Goal: Task Accomplishment & Management: Use online tool/utility

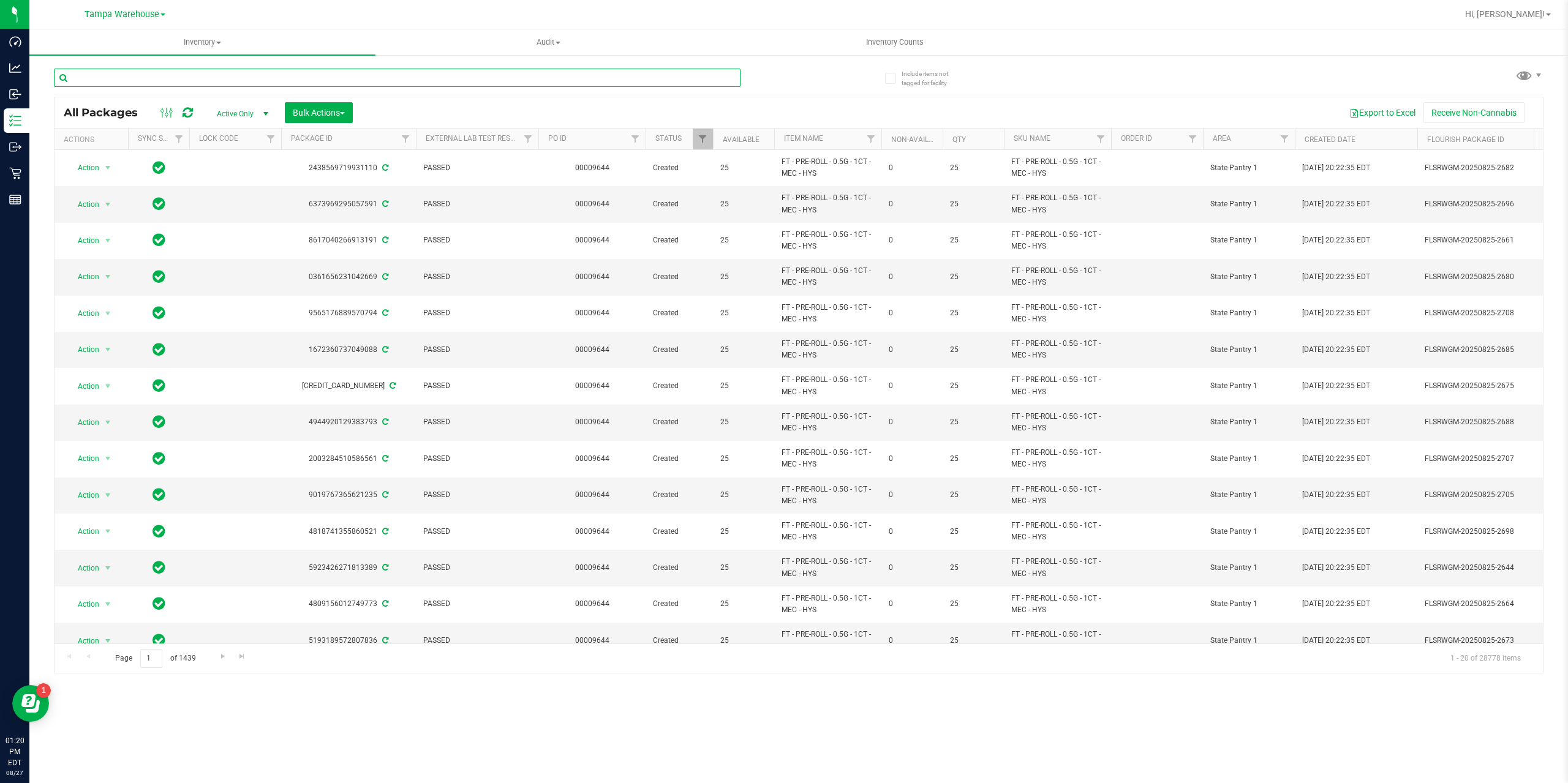
click at [209, 76] on input "text" at bounding box center [397, 78] width 687 height 18
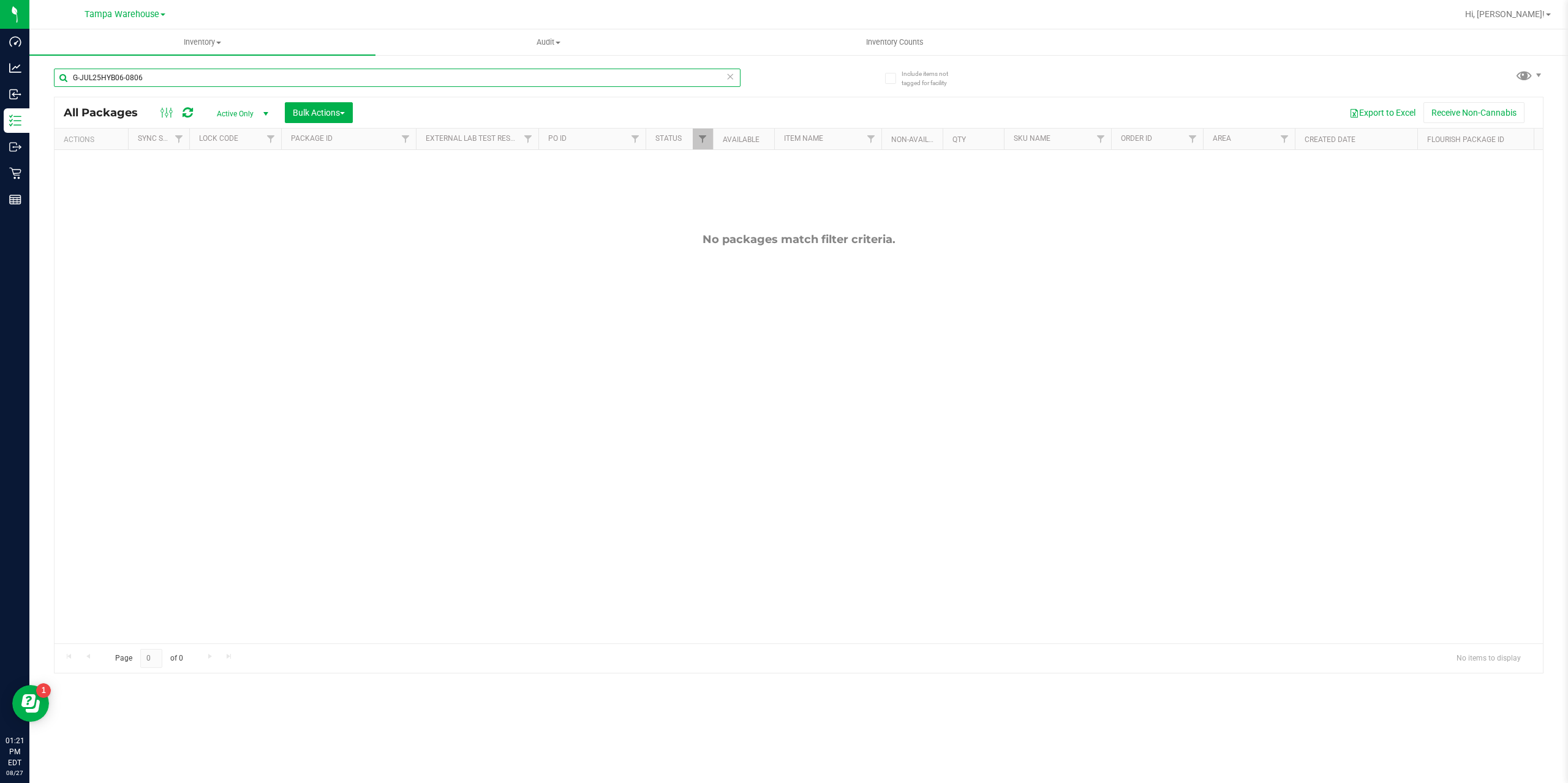
type input "G-JUL25HYB06-0806"
click at [707, 149] on link "Filter" at bounding box center [703, 139] width 20 height 21
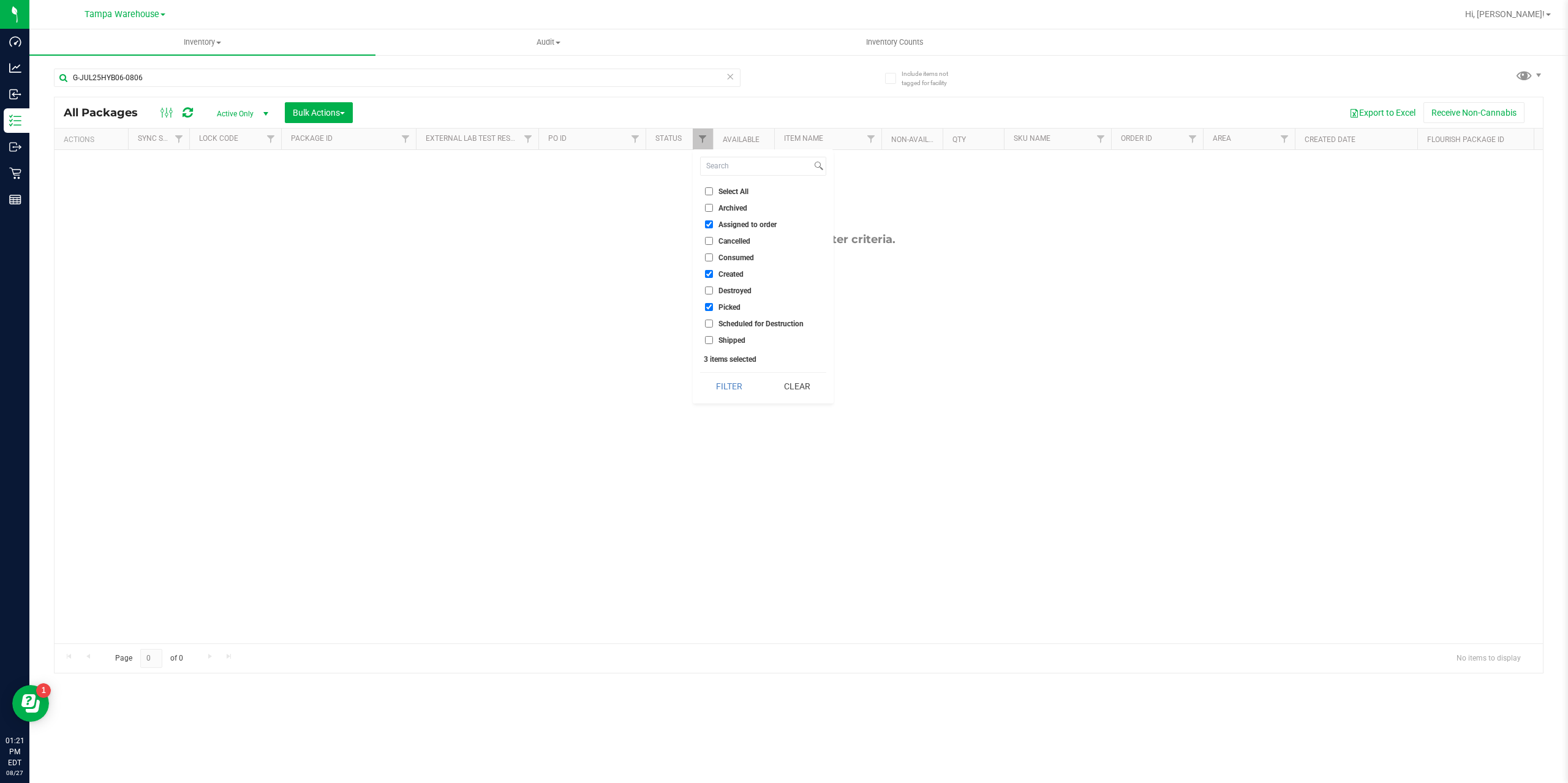
click at [707, 226] on input "Assigned to order" at bounding box center [709, 224] width 8 height 8
checkbox input "false"
click at [710, 274] on input "Created" at bounding box center [709, 273] width 8 height 8
checkbox input "false"
click at [708, 304] on input "Picked" at bounding box center [709, 306] width 8 height 8
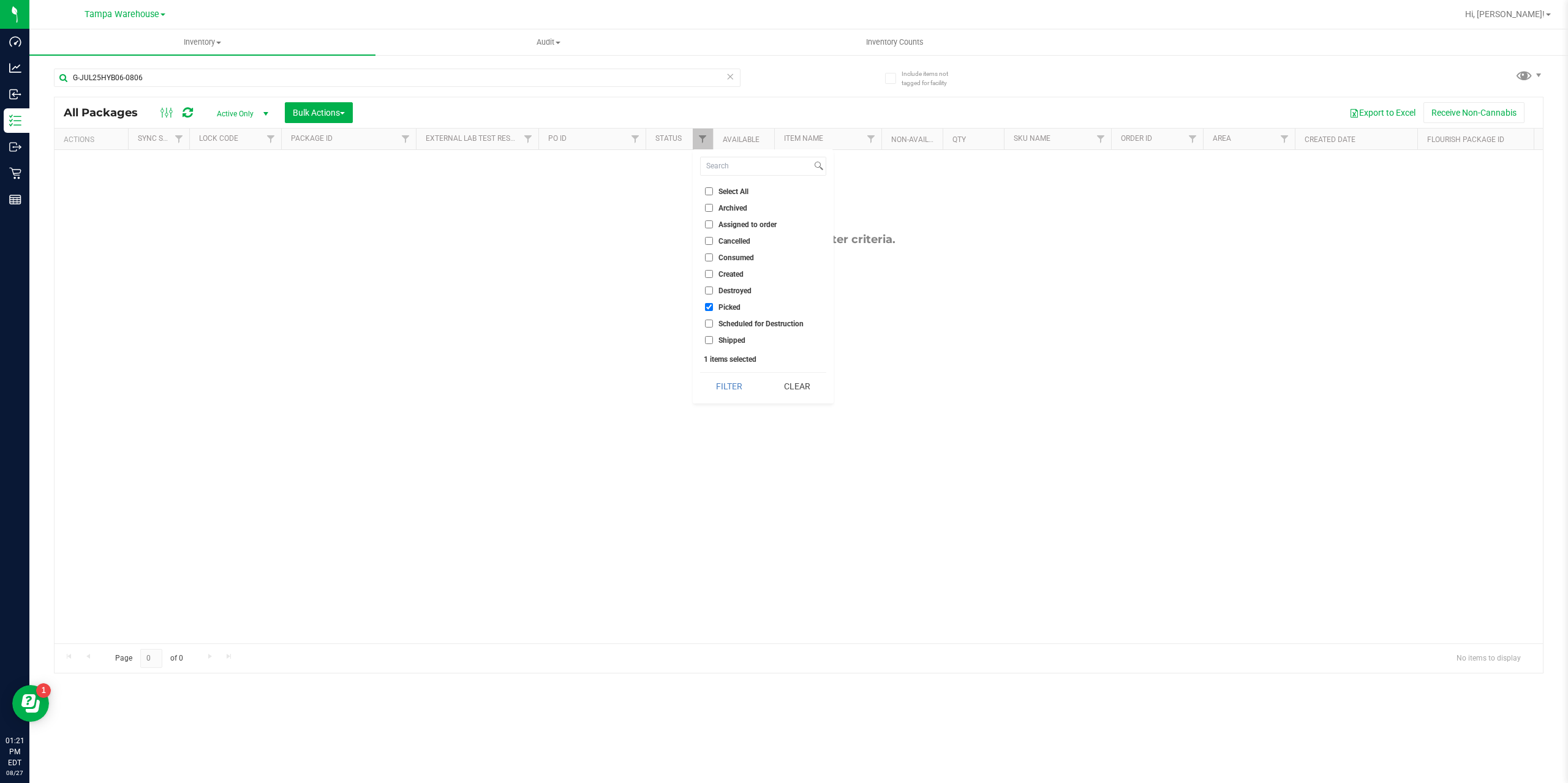
checkbox input "false"
click at [711, 257] on input "Consumed" at bounding box center [709, 257] width 8 height 8
click at [728, 380] on button "Filter" at bounding box center [730, 386] width 59 height 27
click at [706, 139] on span "Filter" at bounding box center [703, 139] width 10 height 10
click at [706, 259] on input "Consumed" at bounding box center [709, 257] width 8 height 8
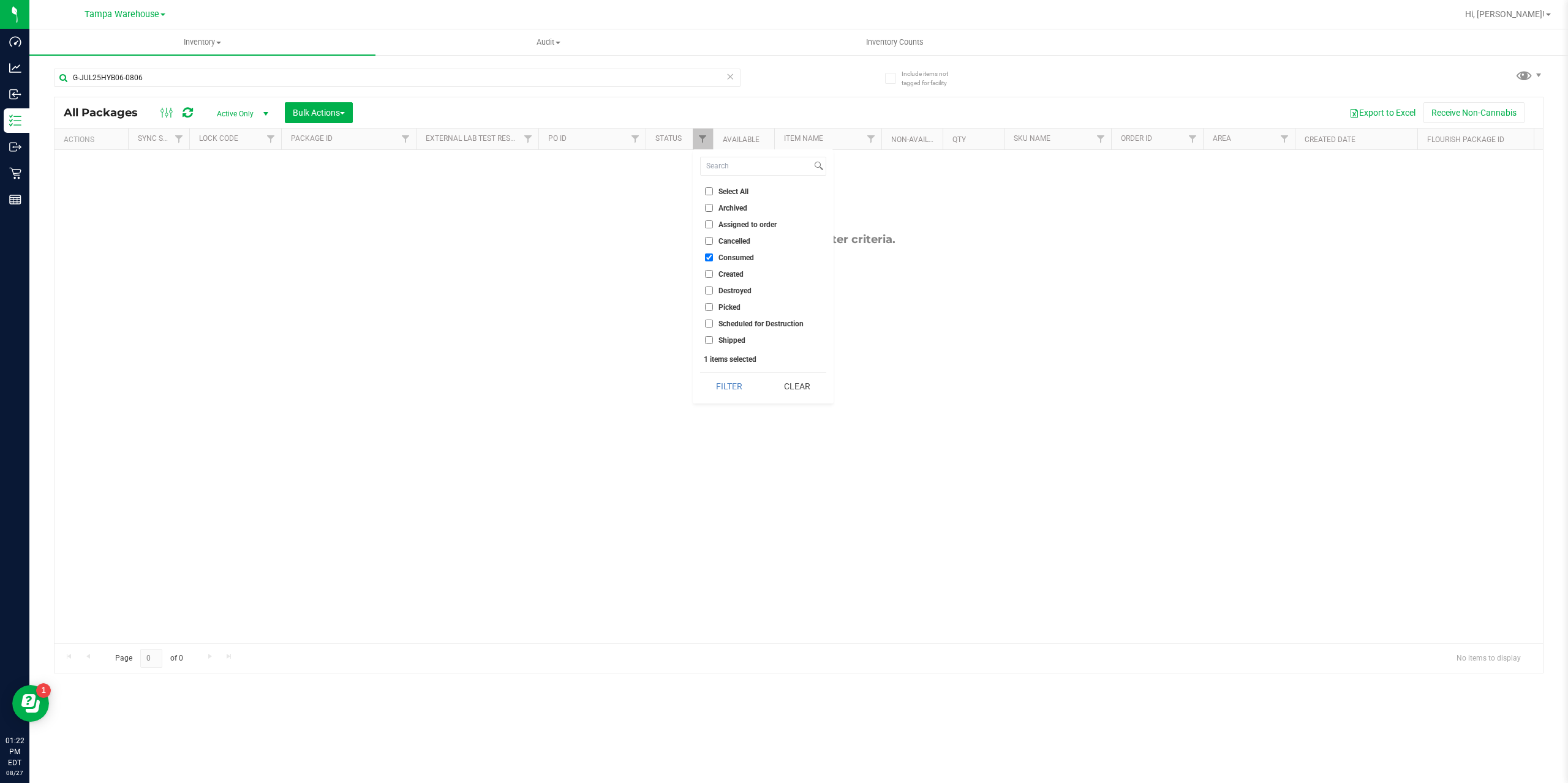
checkbox input "false"
click at [710, 341] on input "Shipped" at bounding box center [709, 340] width 8 height 8
checkbox input "true"
click at [719, 384] on button "Filter" at bounding box center [730, 386] width 59 height 27
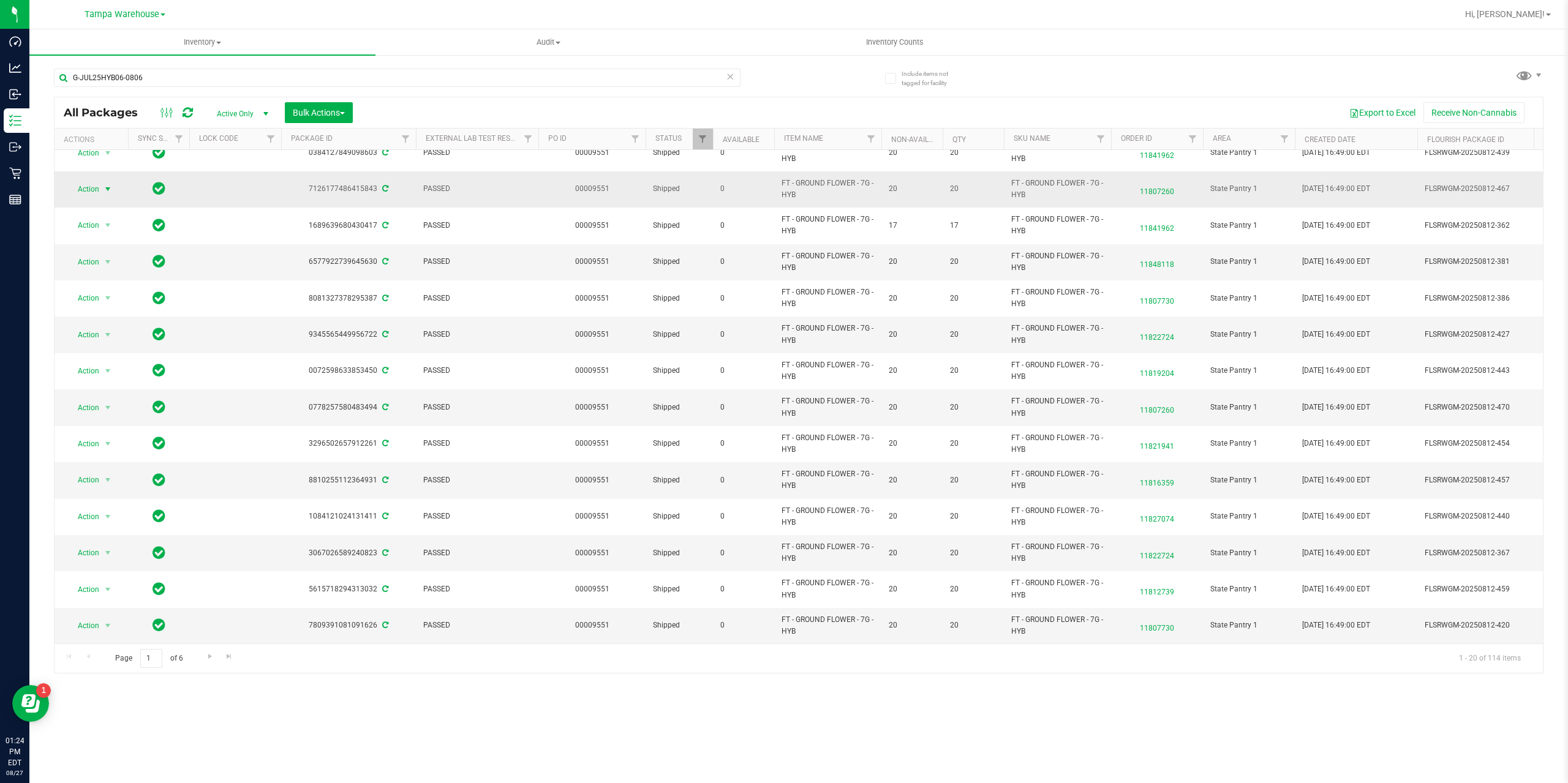
click at [67, 183] on span "Action" at bounding box center [83, 189] width 33 height 17
drag, startPoint x: 151, startPoint y: 74, endPoint x: 58, endPoint y: 74, distance: 93.0
click at [58, 74] on input "G-JUL25HYB06-0806" at bounding box center [397, 78] width 687 height 18
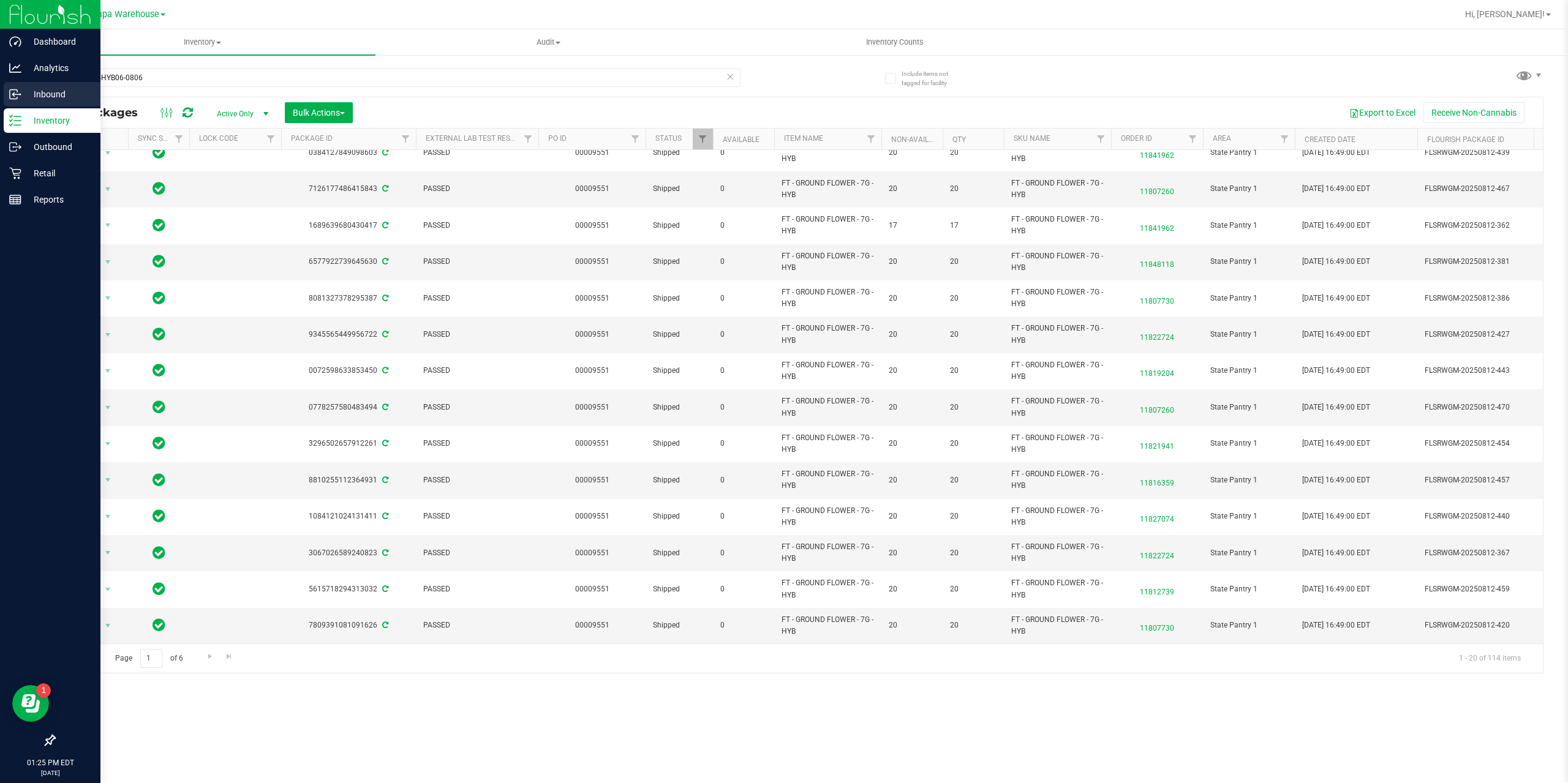
click at [41, 95] on p "Inbound" at bounding box center [58, 94] width 74 height 15
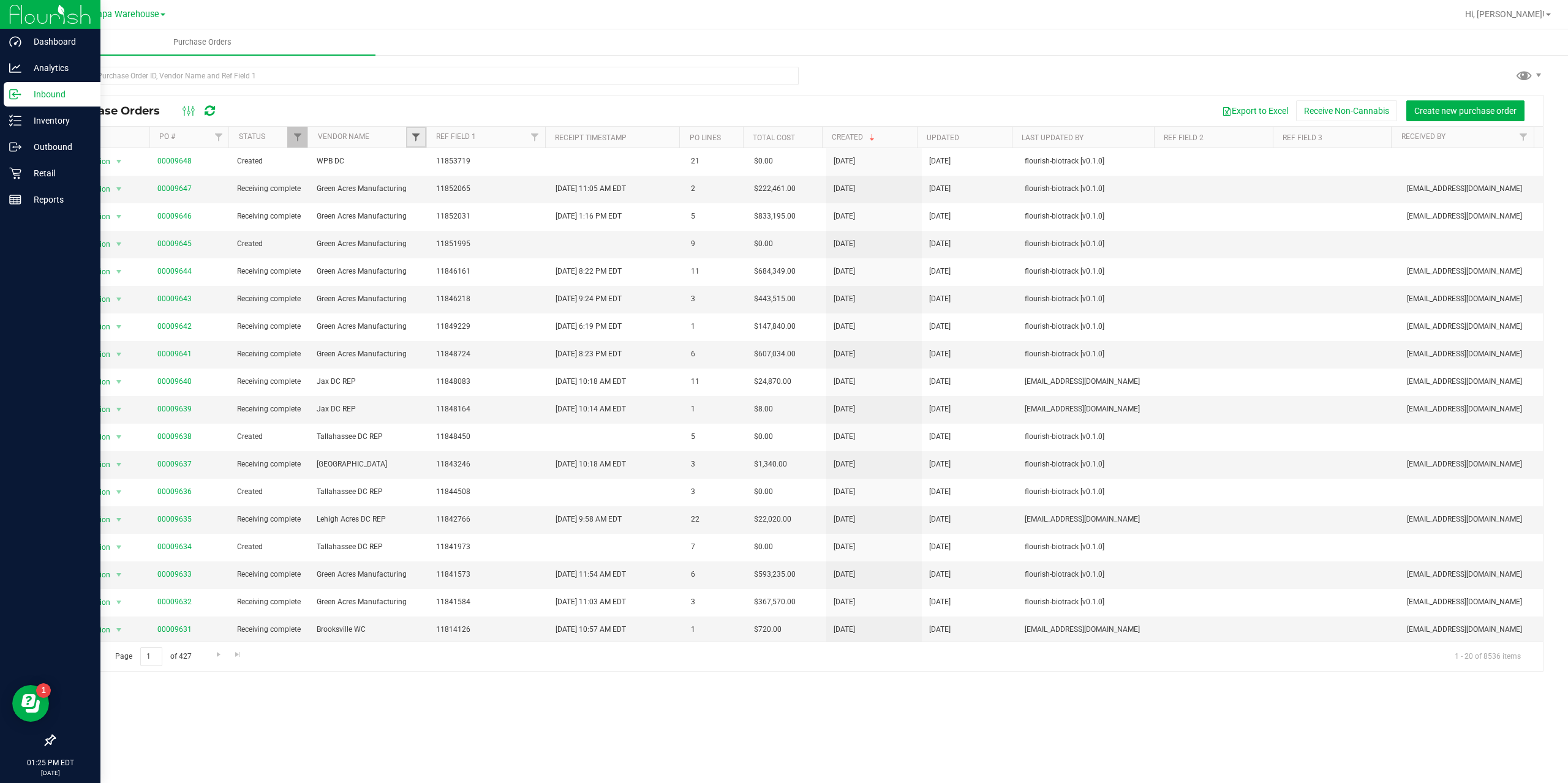
click at [417, 139] on span "Filter" at bounding box center [416, 137] width 10 height 10
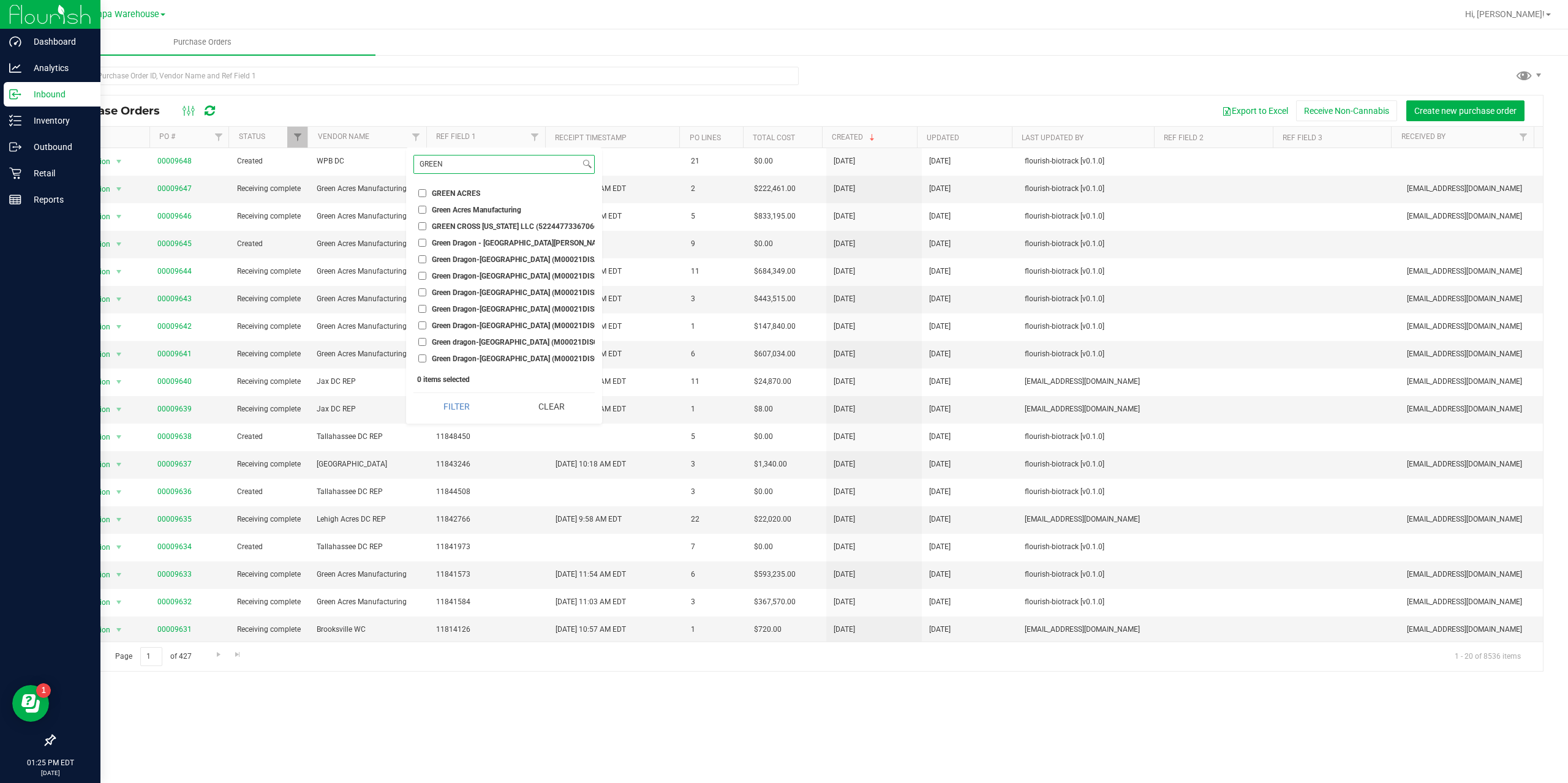
type input "GREEN"
click at [424, 209] on input "Green Acres Manufacturing" at bounding box center [422, 210] width 8 height 8
checkbox input "true"
click at [459, 406] on button "Filter" at bounding box center [457, 407] width 86 height 27
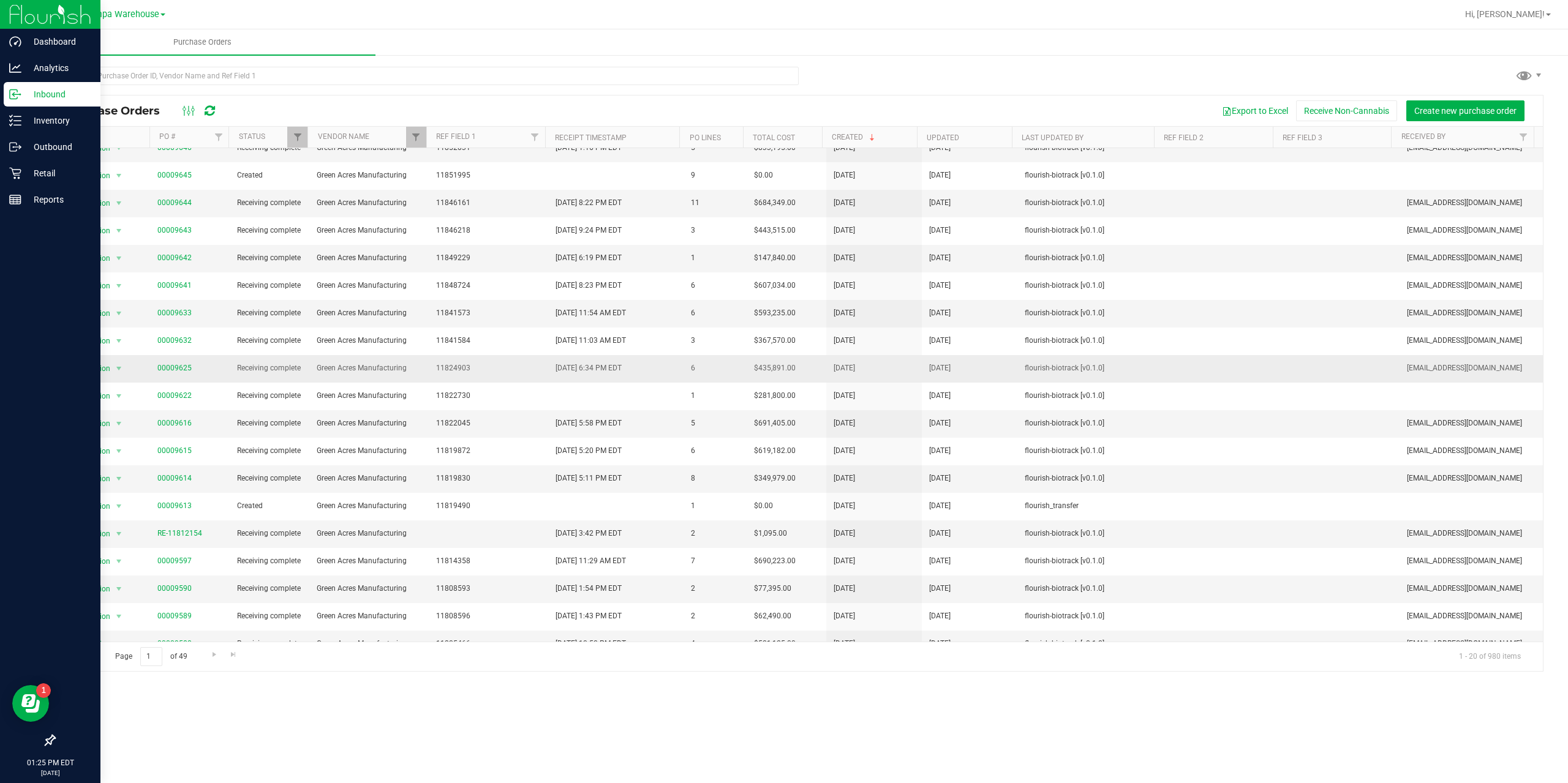
scroll to position [57, 0]
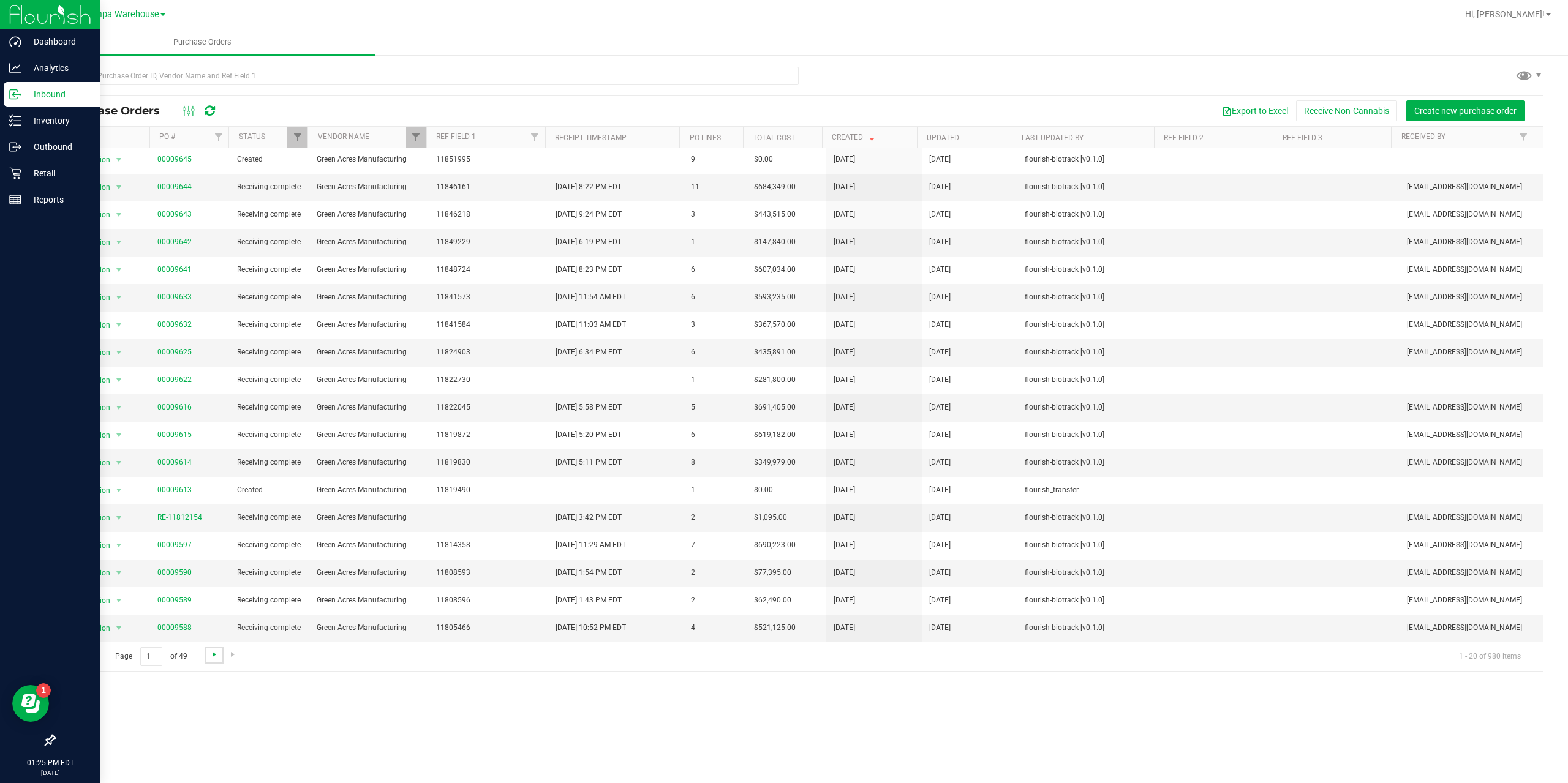
click at [215, 658] on span "Go to the next page" at bounding box center [215, 655] width 10 height 10
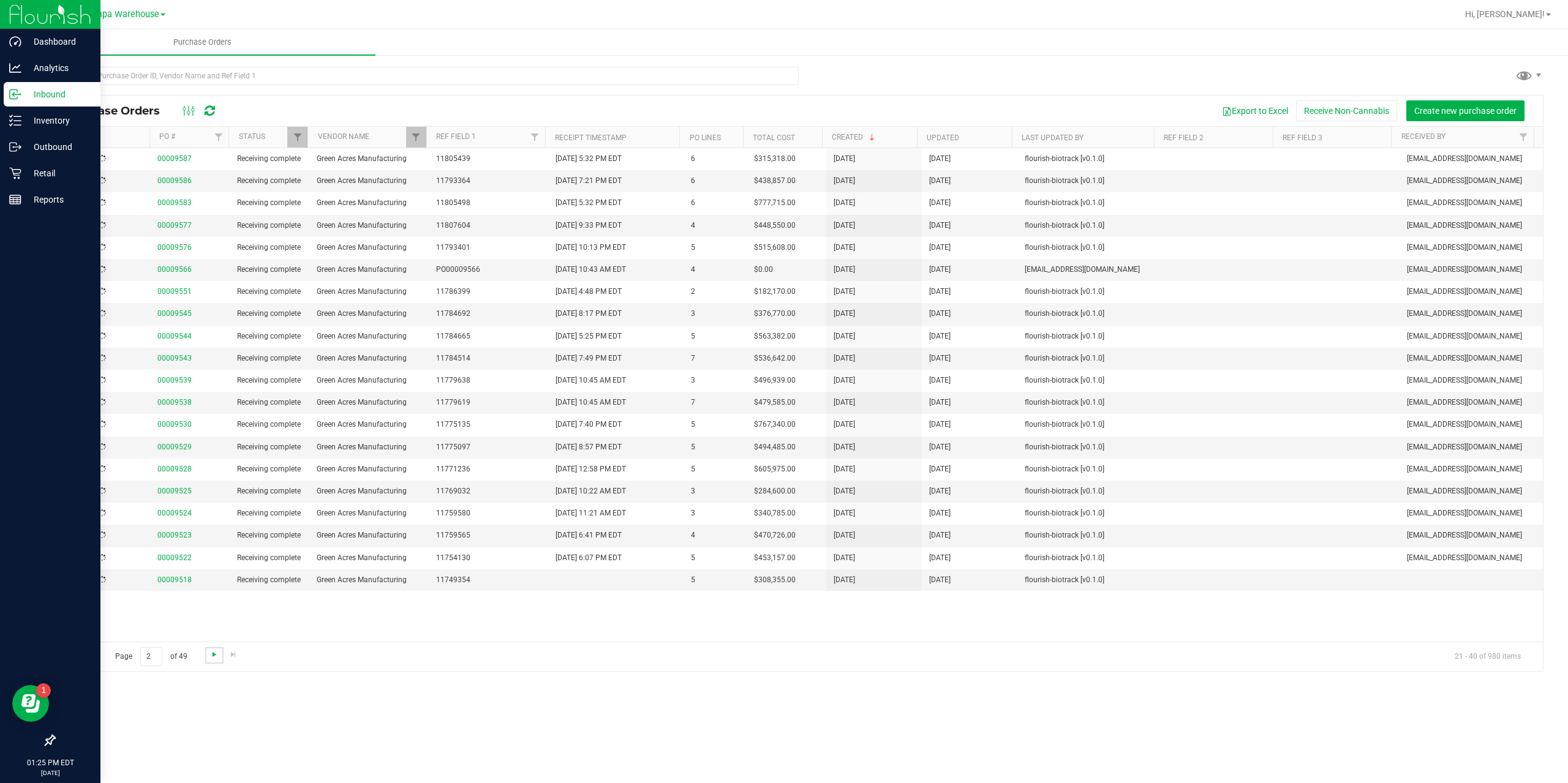
scroll to position [0, 0]
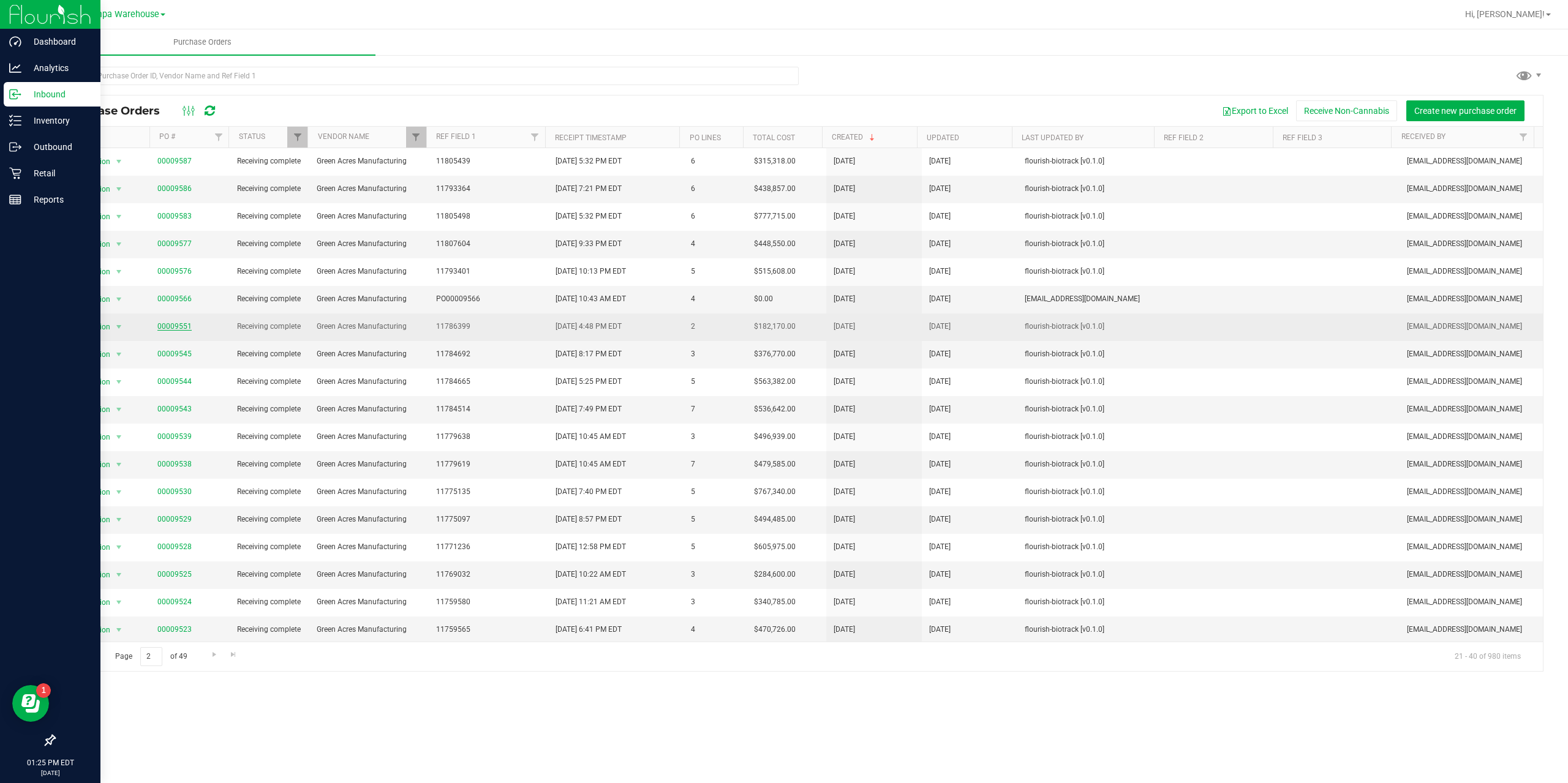
click at [162, 325] on link "00009551" at bounding box center [175, 327] width 34 height 8
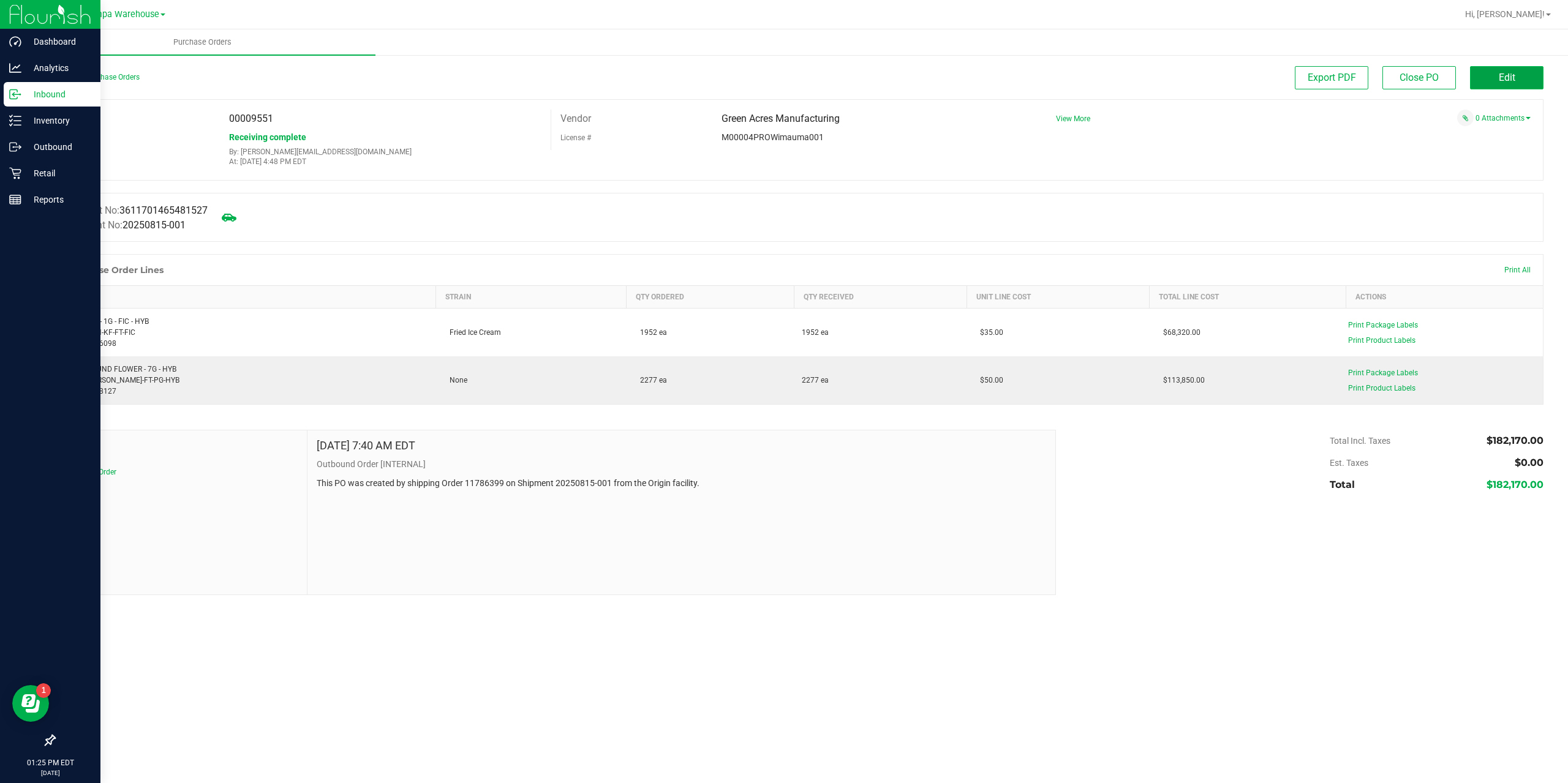
click at [1493, 77] on button "Edit" at bounding box center [1507, 77] width 74 height 23
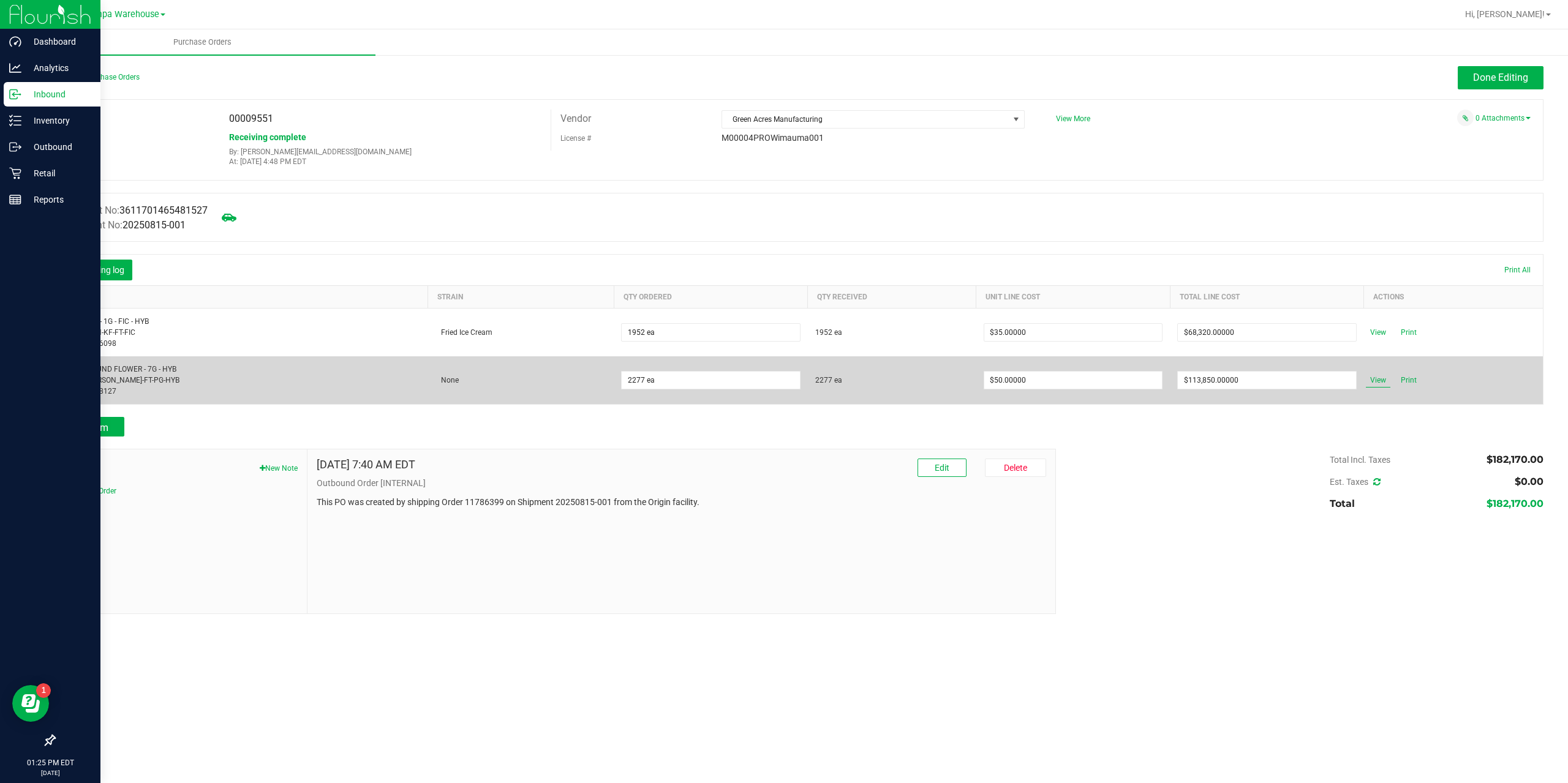
click at [1374, 385] on span "View" at bounding box center [1378, 380] width 25 height 15
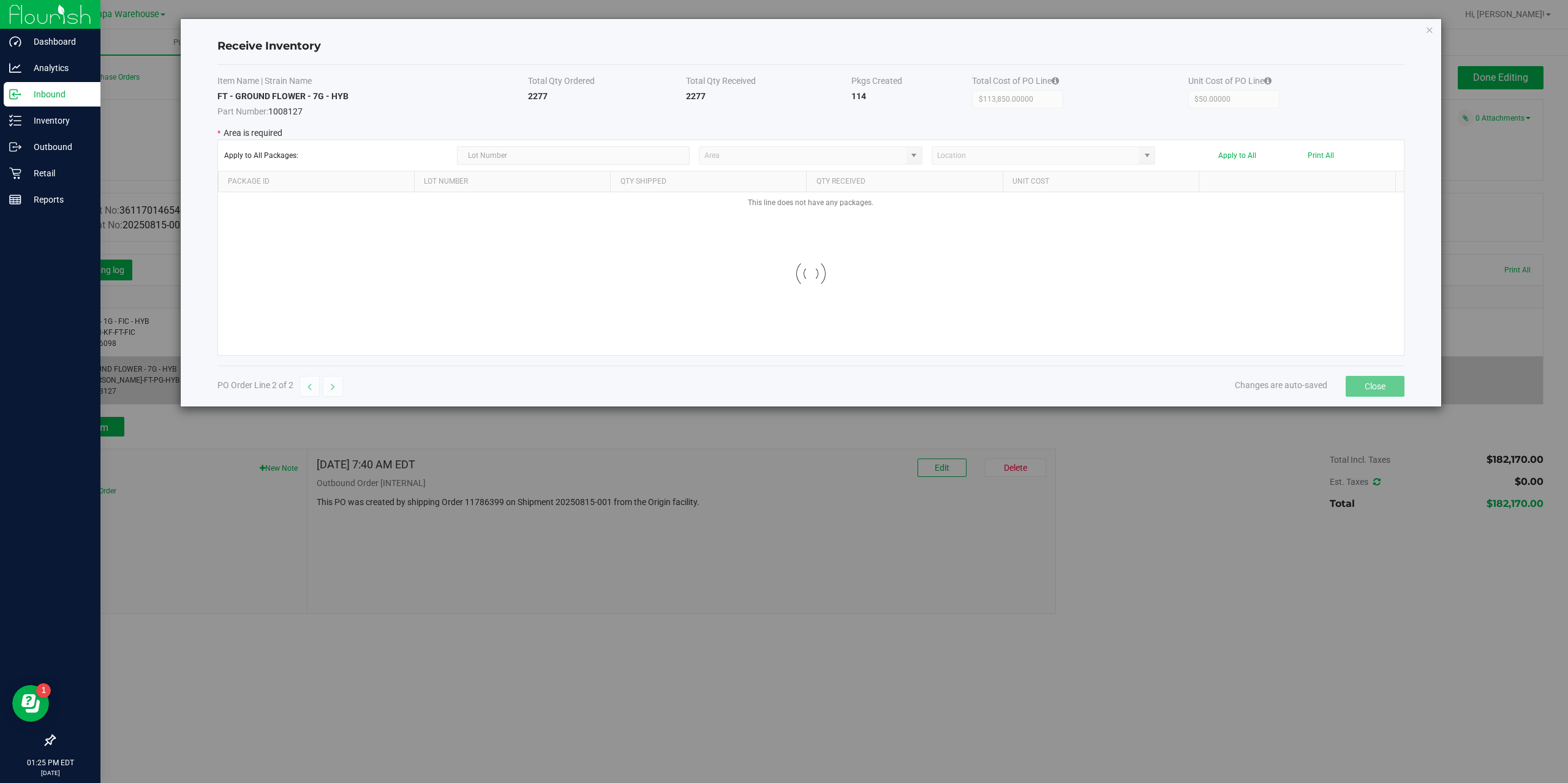
type input "State Pantry 1"
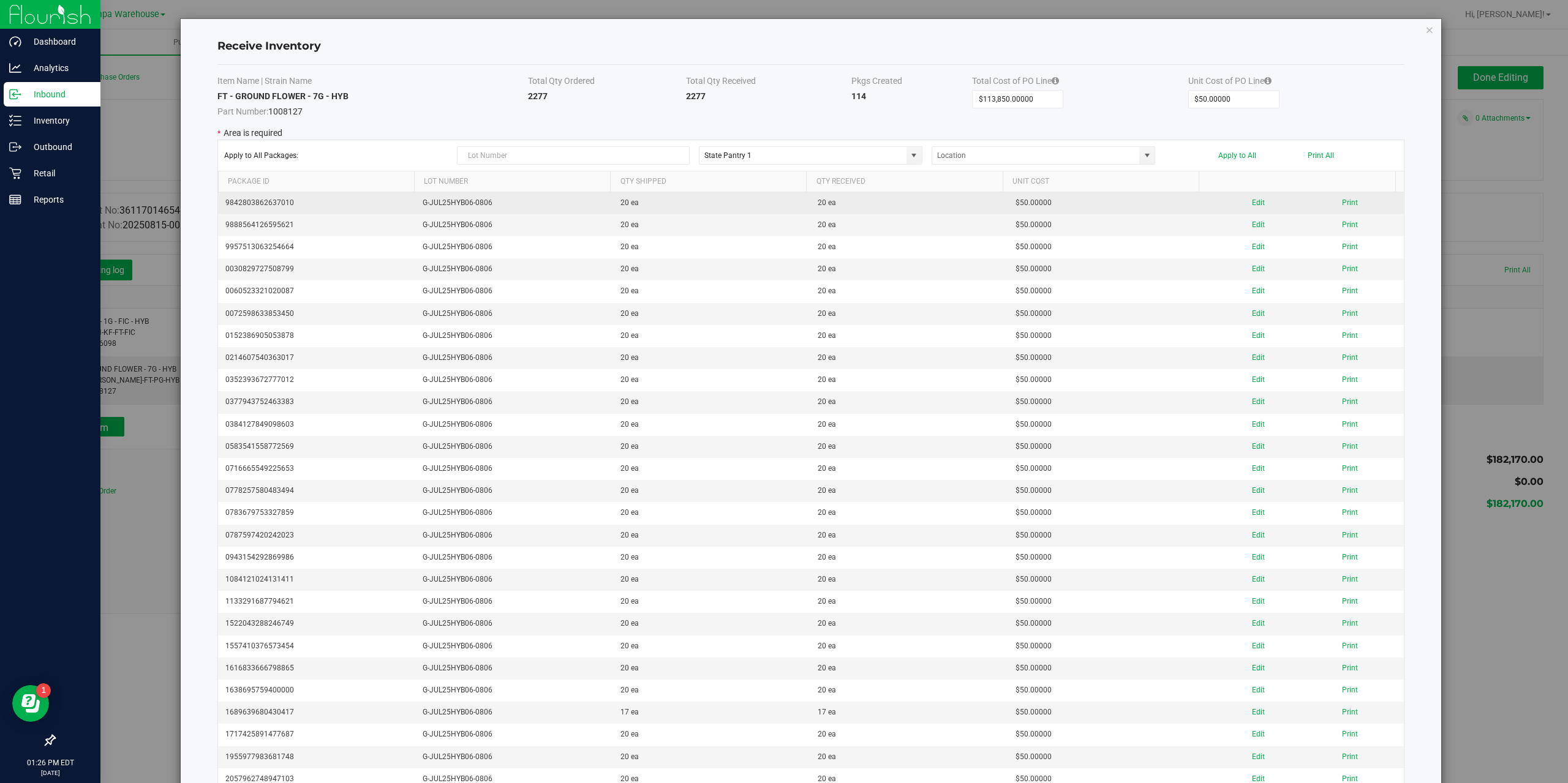
drag, startPoint x: 292, startPoint y: 203, endPoint x: 224, endPoint y: 202, distance: 68.0
click at [224, 202] on td "9842803862637010" at bounding box center [317, 203] width 198 height 22
copy td "9842803862637010"
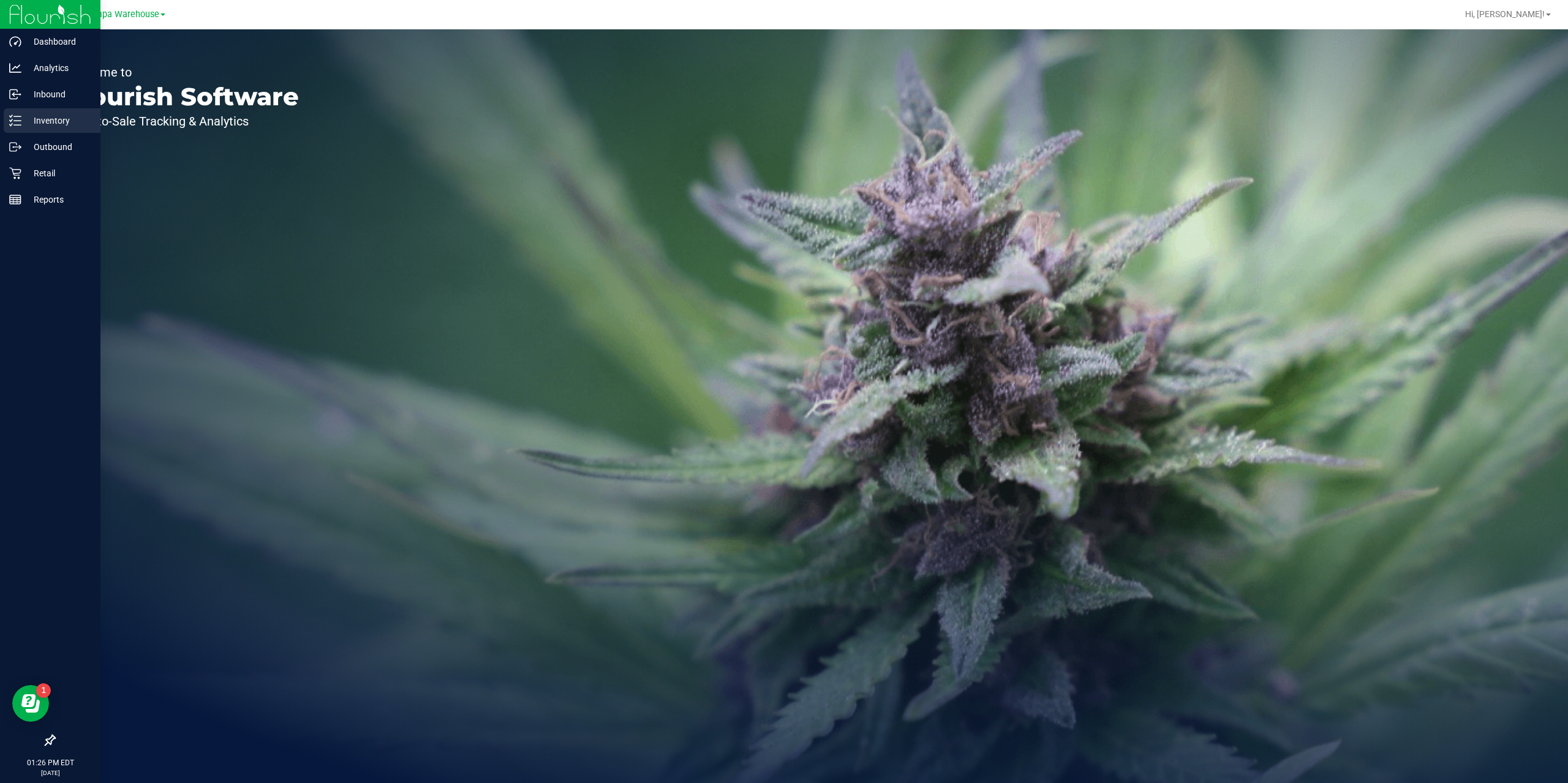
click at [49, 120] on p "Inventory" at bounding box center [58, 121] width 74 height 15
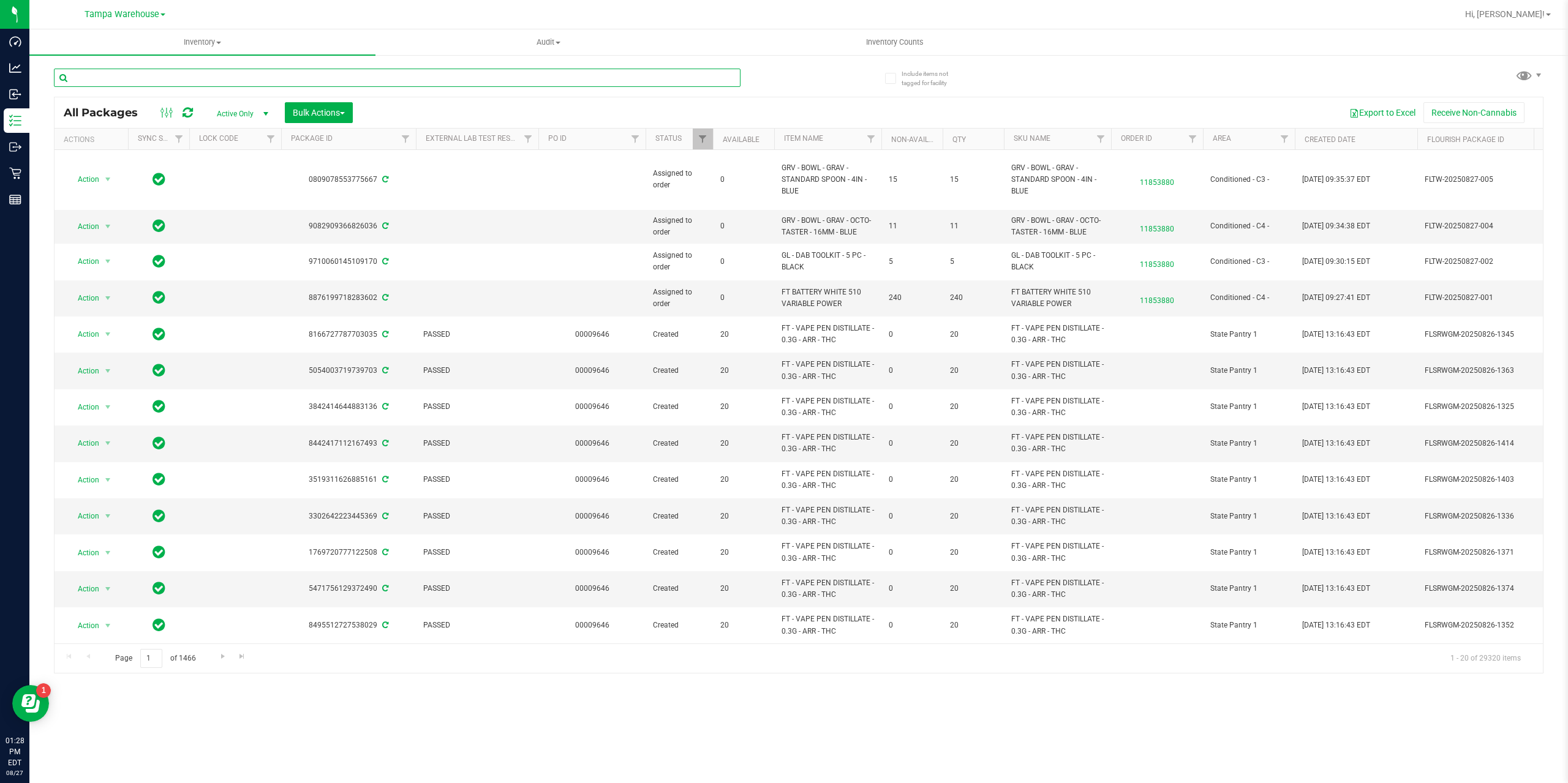
click at [144, 80] on input "text" at bounding box center [397, 78] width 687 height 18
paste input "9842803862637010"
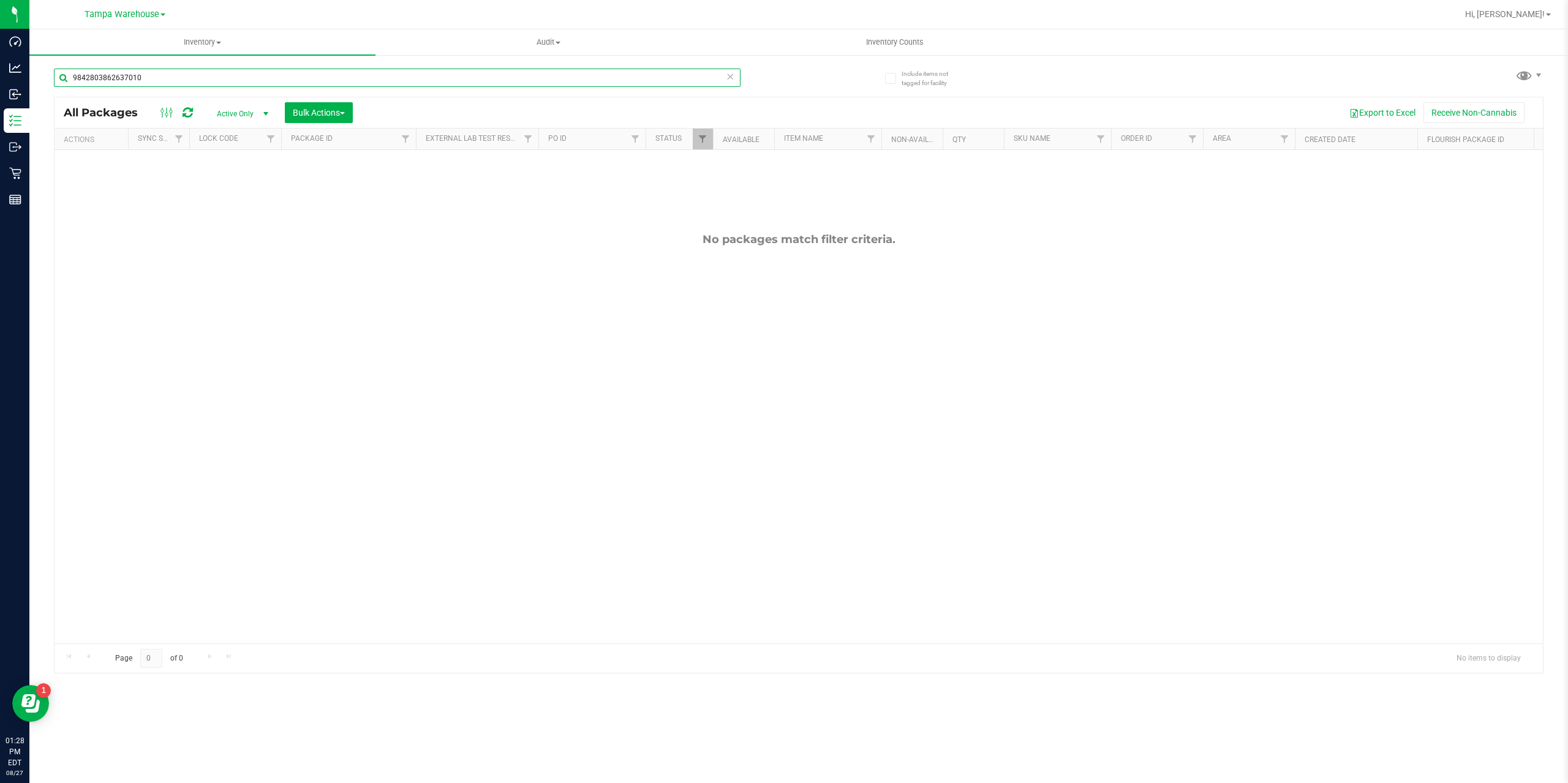
type input "9842803862637010"
click at [701, 147] on link "Filter" at bounding box center [703, 139] width 20 height 21
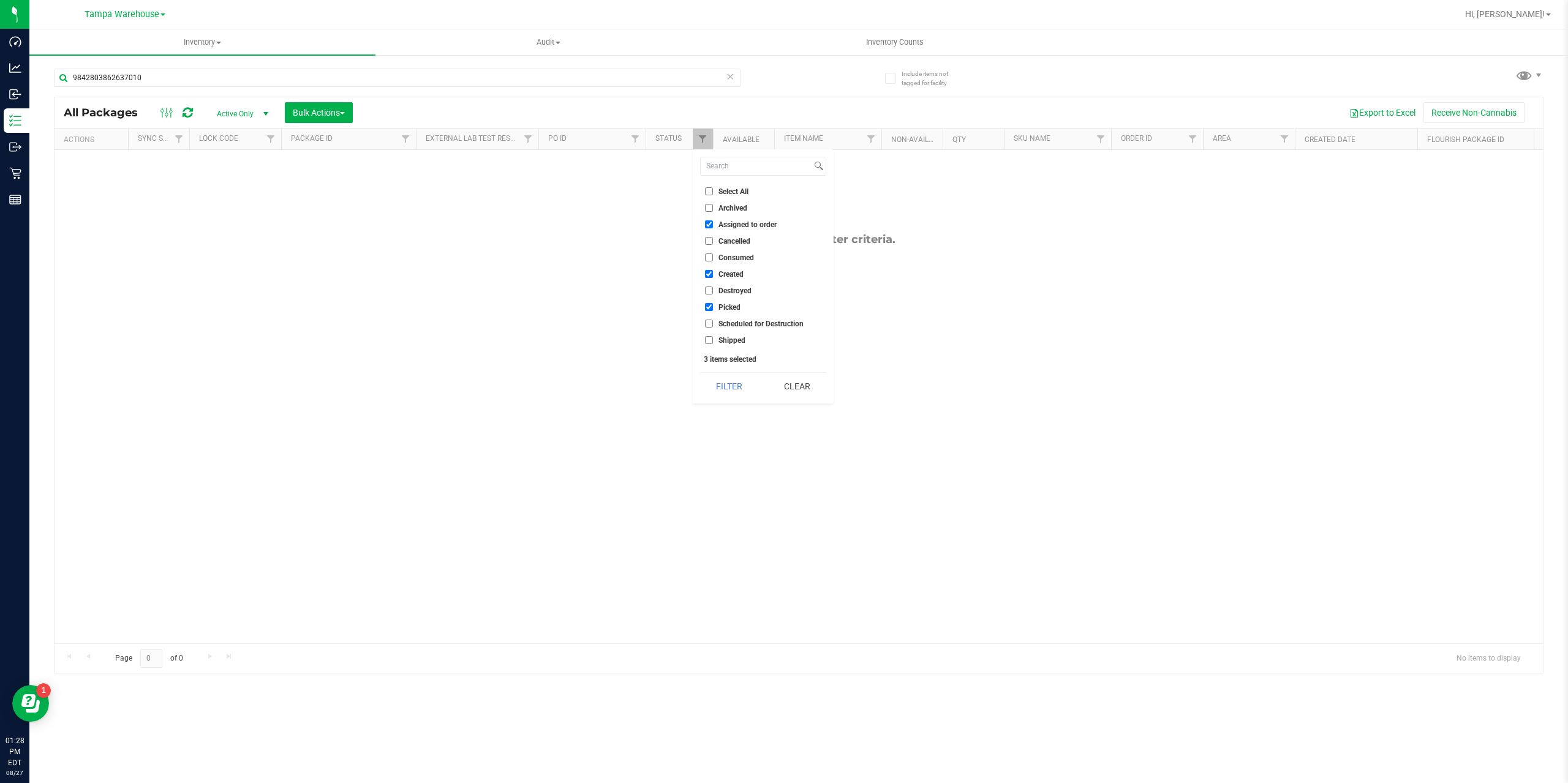
drag, startPoint x: 705, startPoint y: 217, endPoint x: 707, endPoint y: 224, distance: 7.3
click at [707, 222] on ul "Select All Archived Assigned to order Cancelled Consumed Created Destroyed Pick…" at bounding box center [764, 266] width 126 height 162
click at [707, 224] on input "Assigned to order" at bounding box center [709, 224] width 8 height 8
checkbox input "false"
click at [708, 274] on input "Created" at bounding box center [709, 273] width 8 height 8
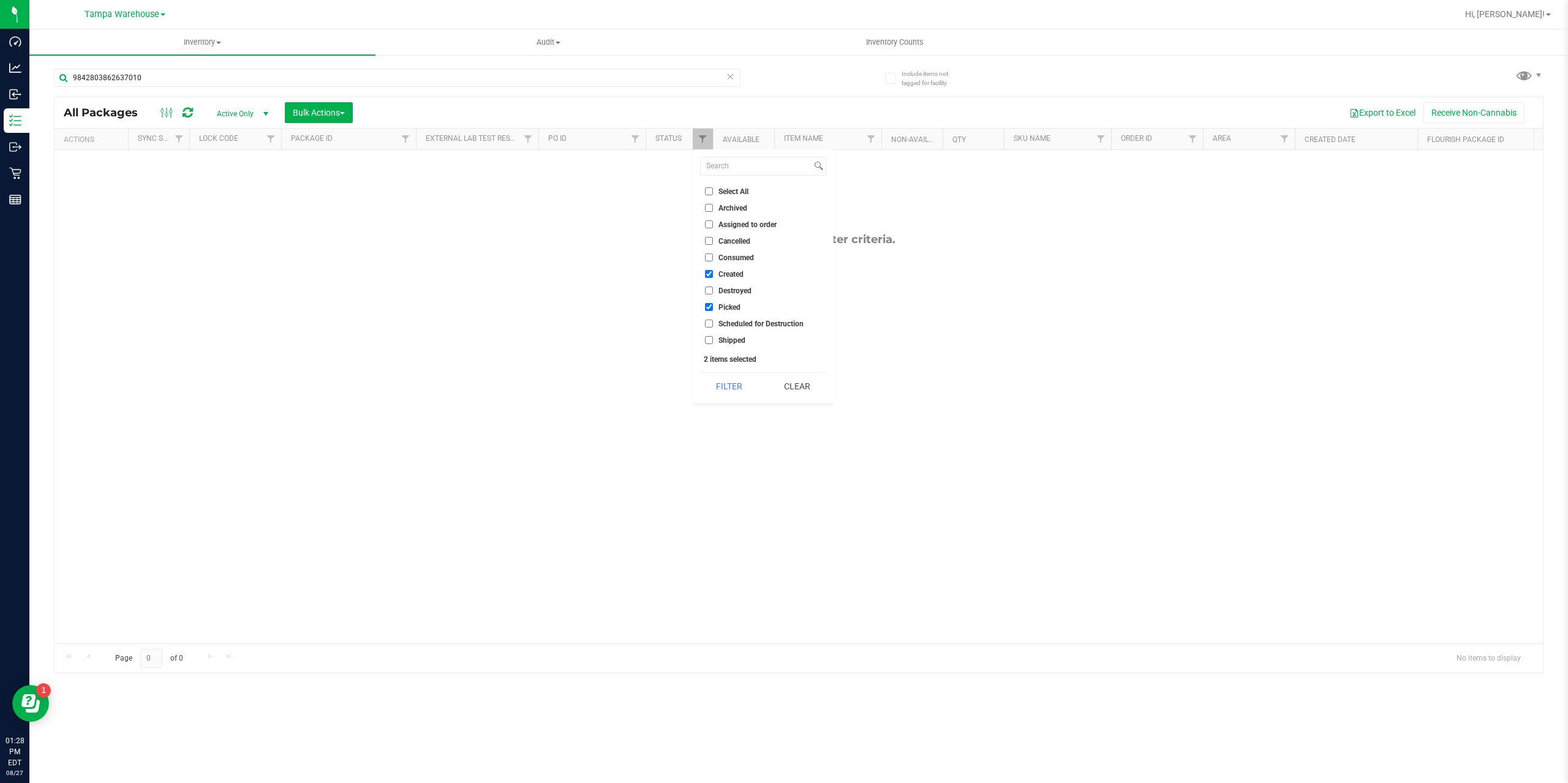
checkbox input "false"
click at [708, 306] on input "Picked" at bounding box center [709, 306] width 8 height 8
checkbox input "false"
click at [708, 338] on input "Shipped" at bounding box center [709, 340] width 8 height 8
checkbox input "true"
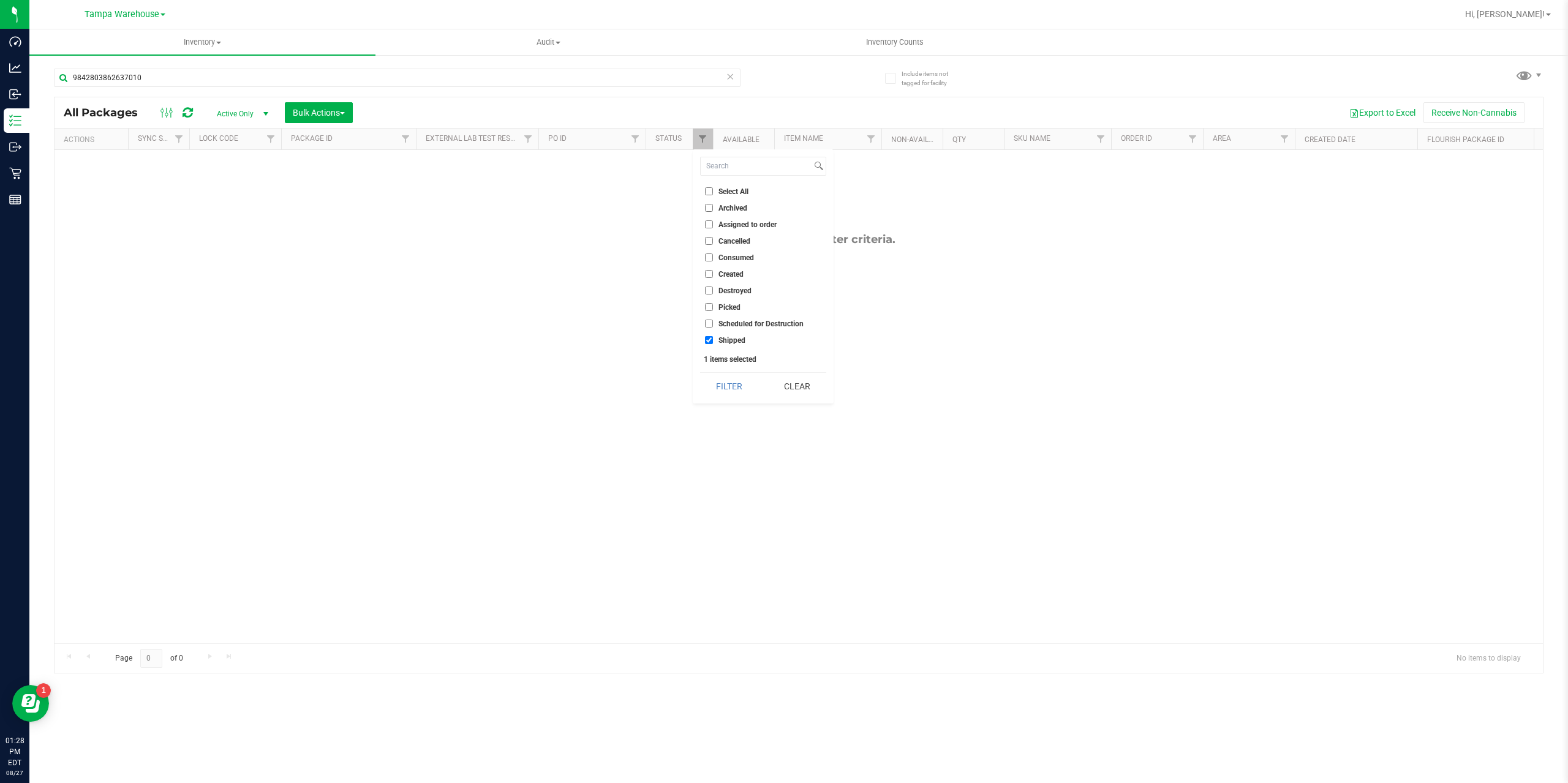
click at [735, 402] on div "Select All Archived Assigned to order Cancelled Consumed Created Destroyed Pick…" at bounding box center [763, 276] width 141 height 254
click at [721, 388] on button "Filter" at bounding box center [730, 386] width 59 height 27
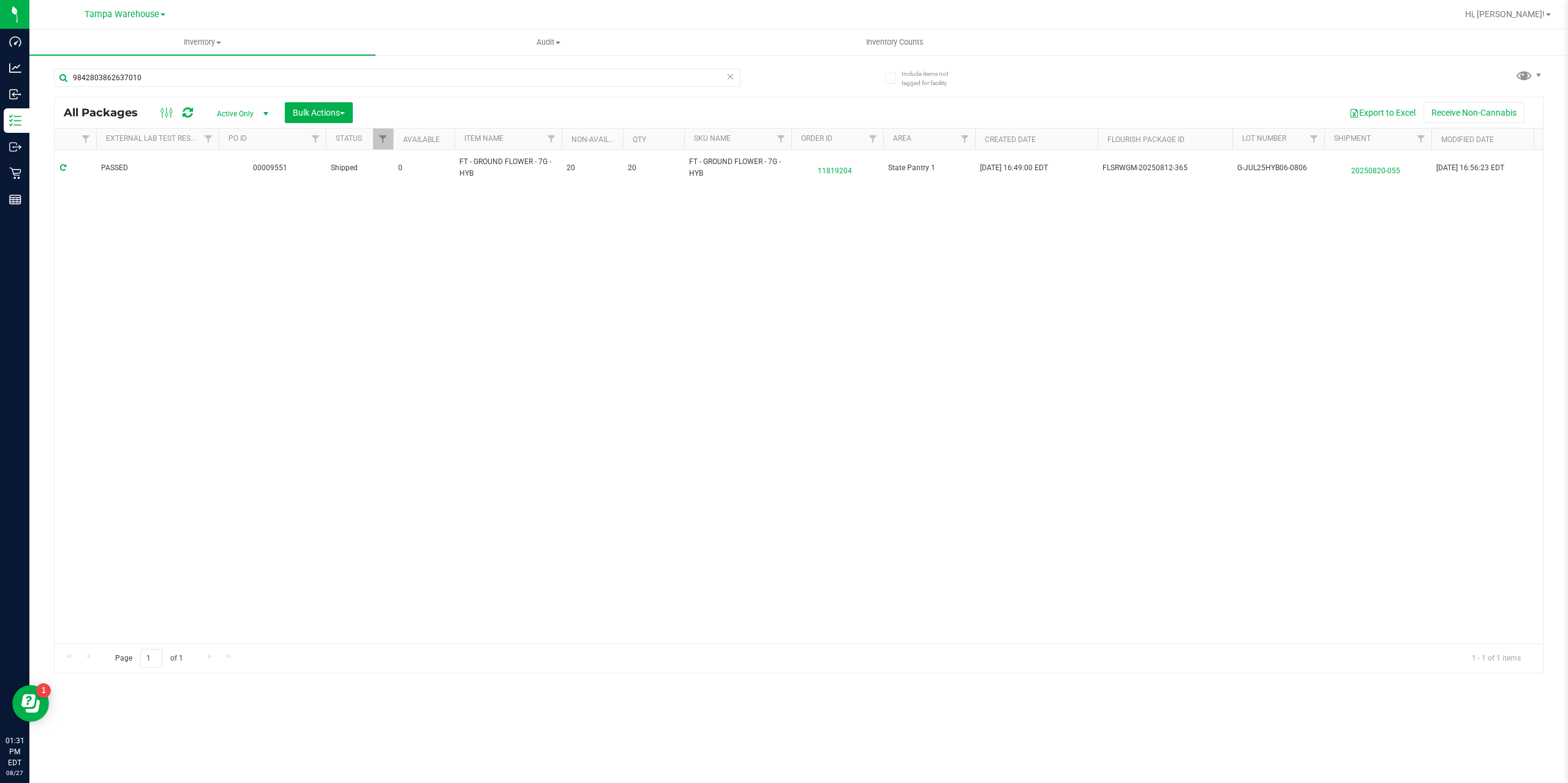
scroll to position [0, 323]
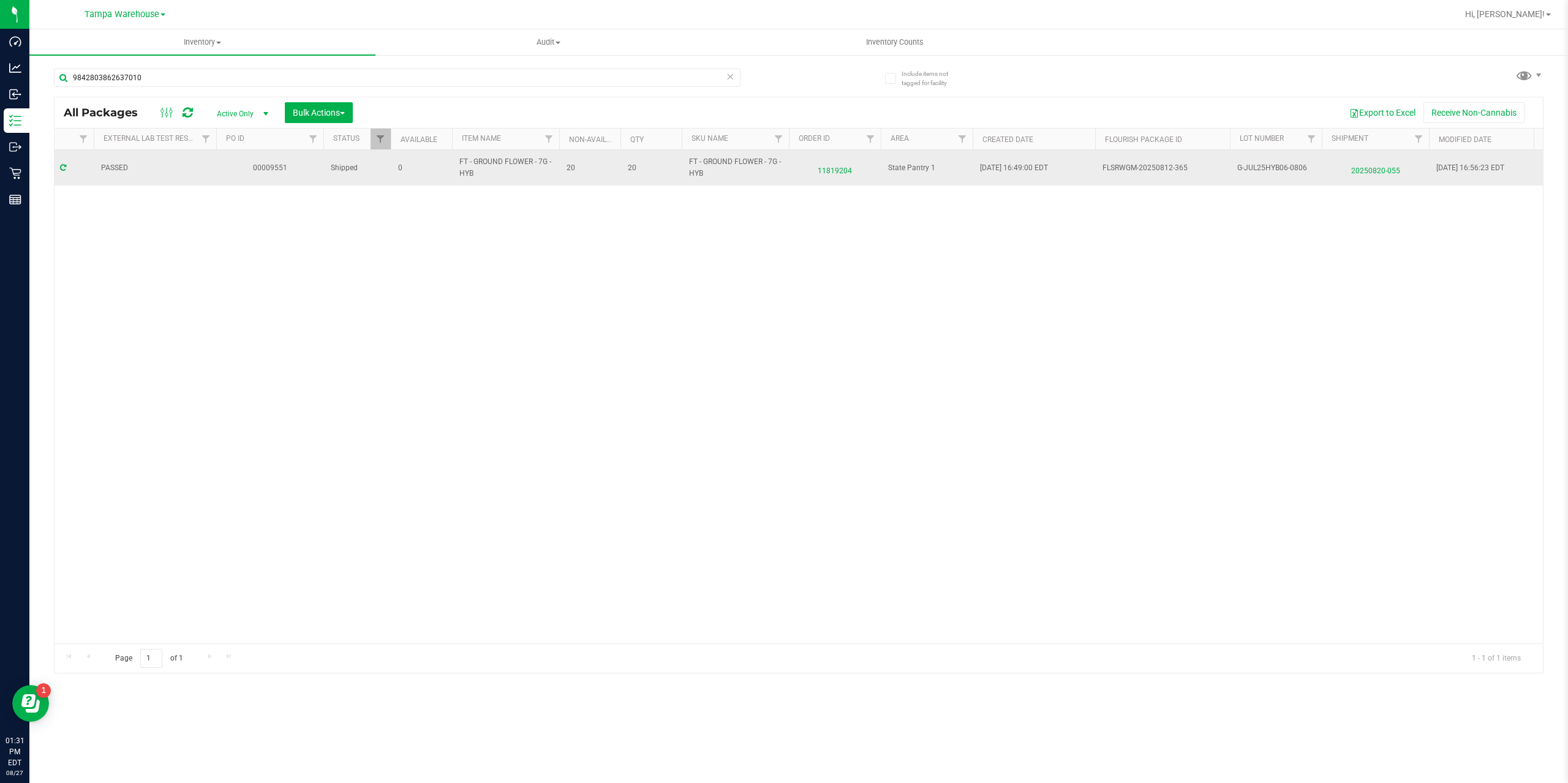
drag, startPoint x: 1308, startPoint y: 165, endPoint x: 1235, endPoint y: 168, distance: 73.1
click at [1235, 168] on td "G-JUL25HYB06-0806" at bounding box center [1276, 168] width 92 height 36
drag, startPoint x: 1253, startPoint y: 163, endPoint x: 1329, endPoint y: 159, distance: 76.1
click at [1329, 159] on td "20250820-055" at bounding box center [1375, 168] width 107 height 36
drag, startPoint x: 1311, startPoint y: 163, endPoint x: 1229, endPoint y: 170, distance: 82.3
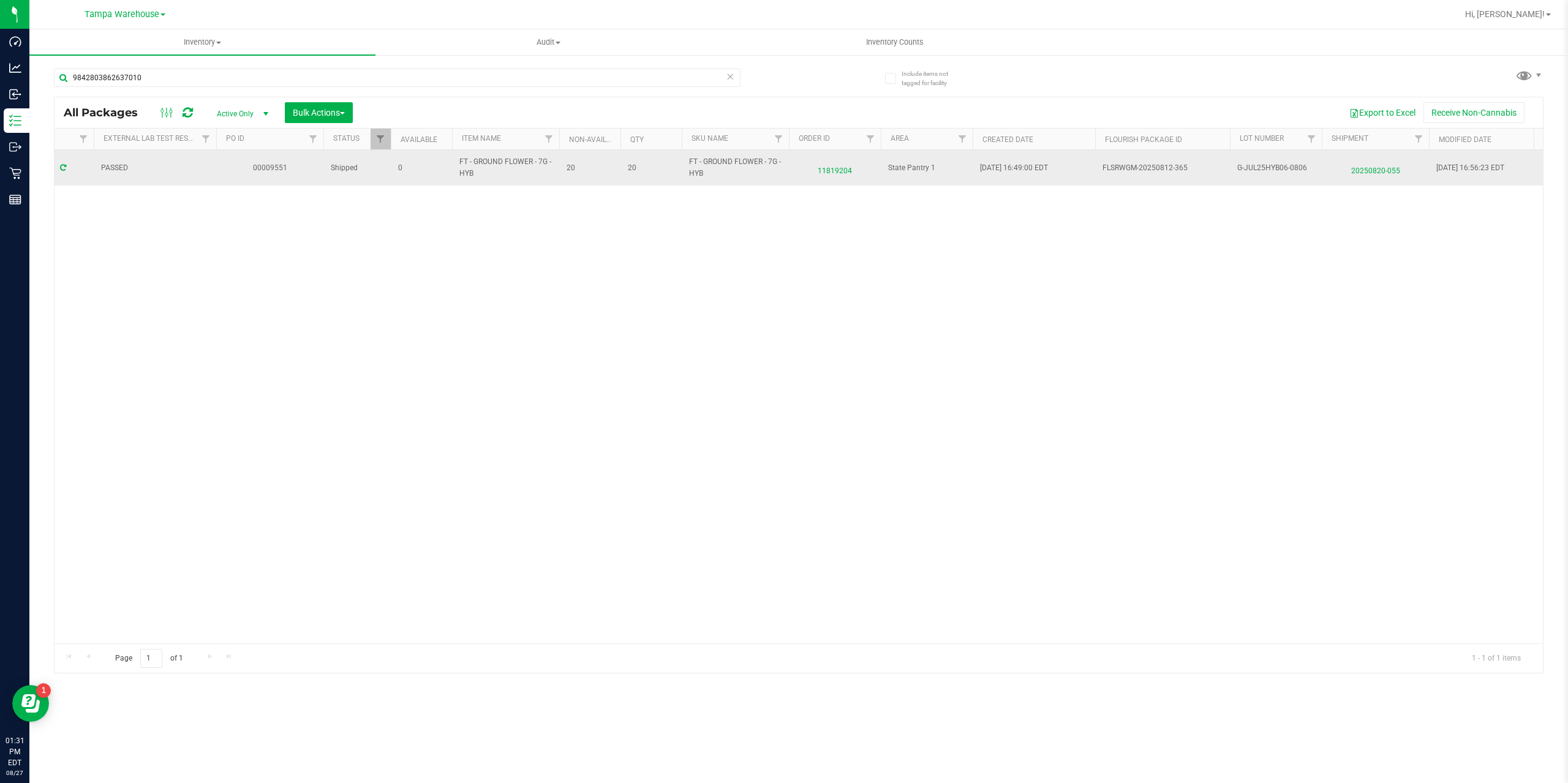
copy tr "G-JUL25HYB06-0806"
drag, startPoint x: 473, startPoint y: 174, endPoint x: 450, endPoint y: 167, distance: 24.0
copy tr "FT - GROUND FLOWER - 7G - HYB"
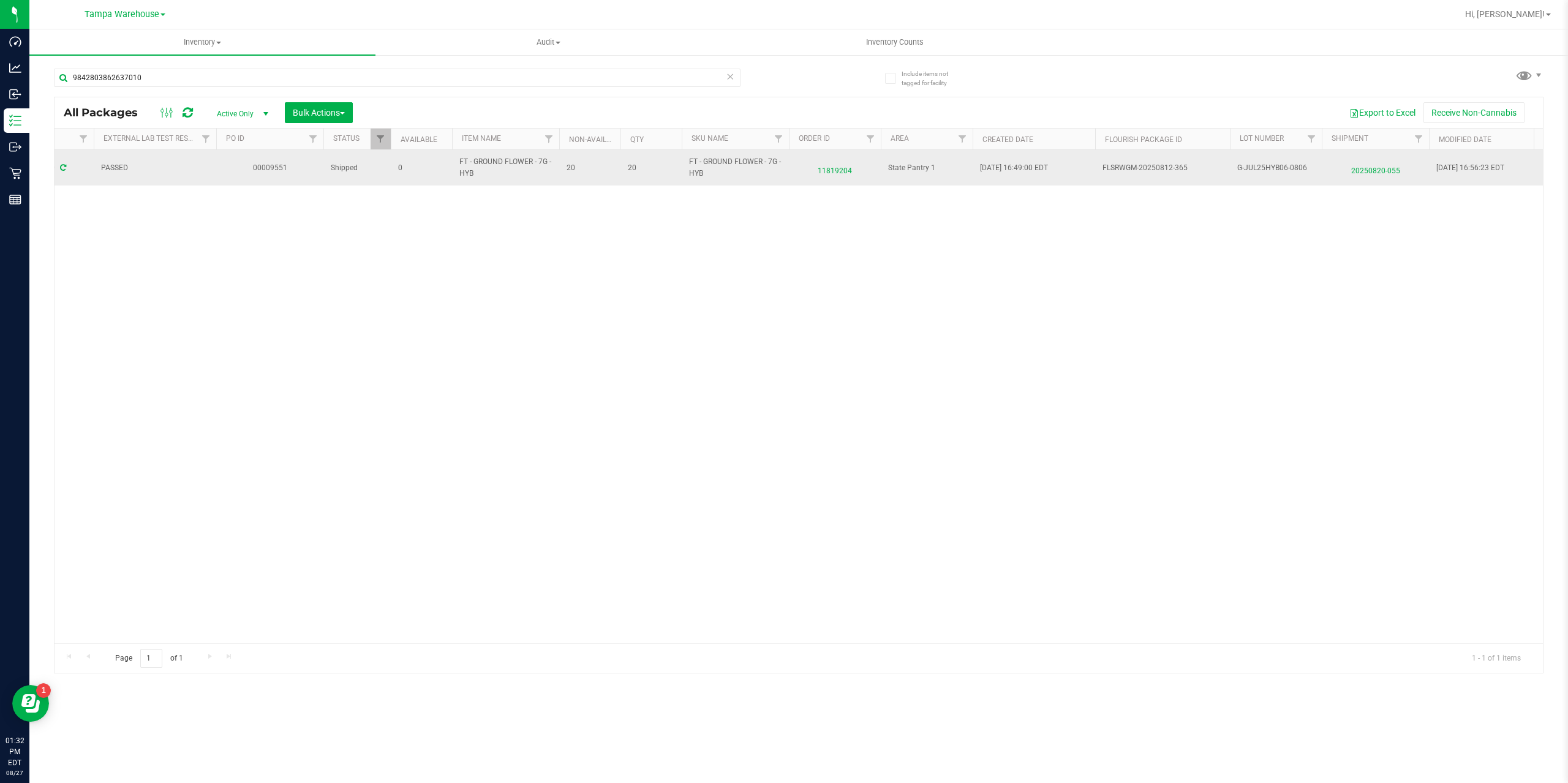
click at [573, 186] on div "Action Action Edit attributes Global inventory Locate package Package audit log…" at bounding box center [799, 397] width 1489 height 493
click at [489, 167] on span "FT - GROUND FLOWER - 7G - HYB" at bounding box center [506, 168] width 93 height 23
drag, startPoint x: 476, startPoint y: 171, endPoint x: 453, endPoint y: 165, distance: 23.8
click at [453, 165] on td "FT - GROUND FLOWER - 7G - HYB" at bounding box center [506, 168] width 107 height 36
copy span "FT - GROUND FLOWER - 7G - HYB"
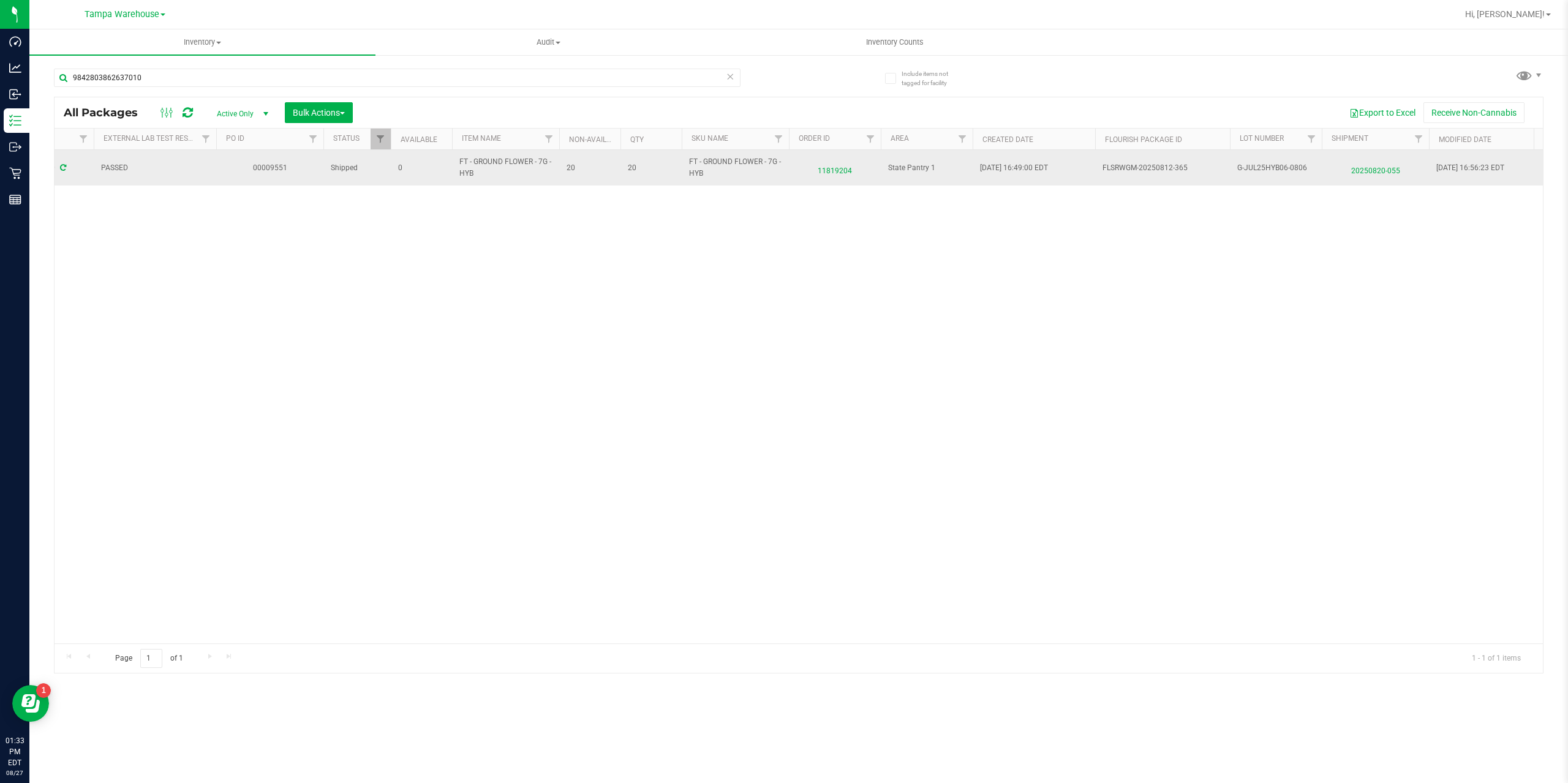
drag, startPoint x: 1319, startPoint y: 166, endPoint x: 1236, endPoint y: 171, distance: 83.2
click at [1236, 171] on td "G-JUL25HYB06-0806" at bounding box center [1276, 168] width 92 height 36
drag, startPoint x: 1253, startPoint y: 172, endPoint x: 1306, endPoint y: 160, distance: 54.3
click at [1306, 160] on input "G-JUL25HYB06-0806" at bounding box center [1273, 168] width 88 height 19
drag, startPoint x: 1308, startPoint y: 166, endPoint x: 1234, endPoint y: 165, distance: 74.0
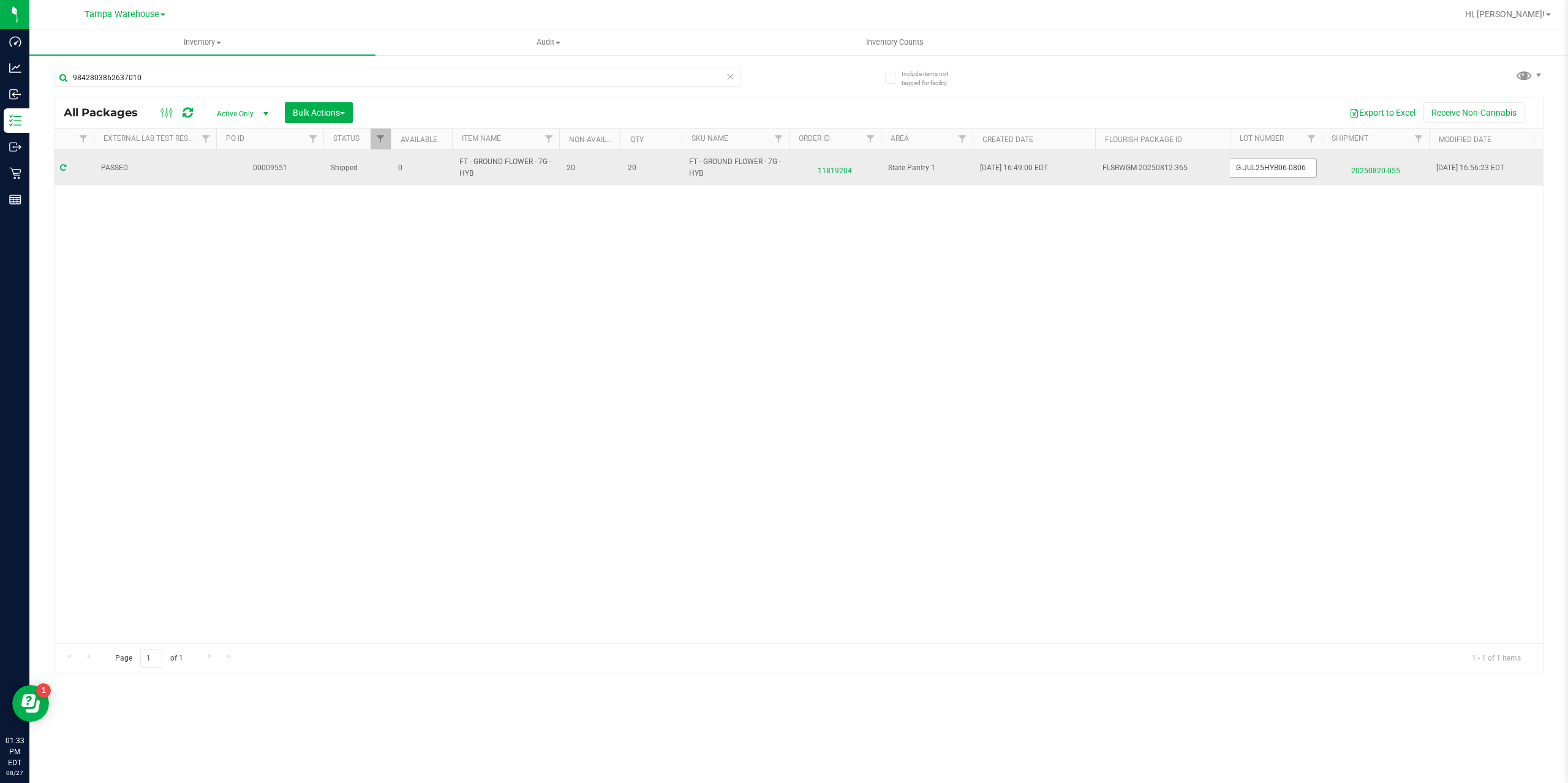
click at [1234, 165] on input "G-JUL25HYB06-0806" at bounding box center [1273, 168] width 88 height 19
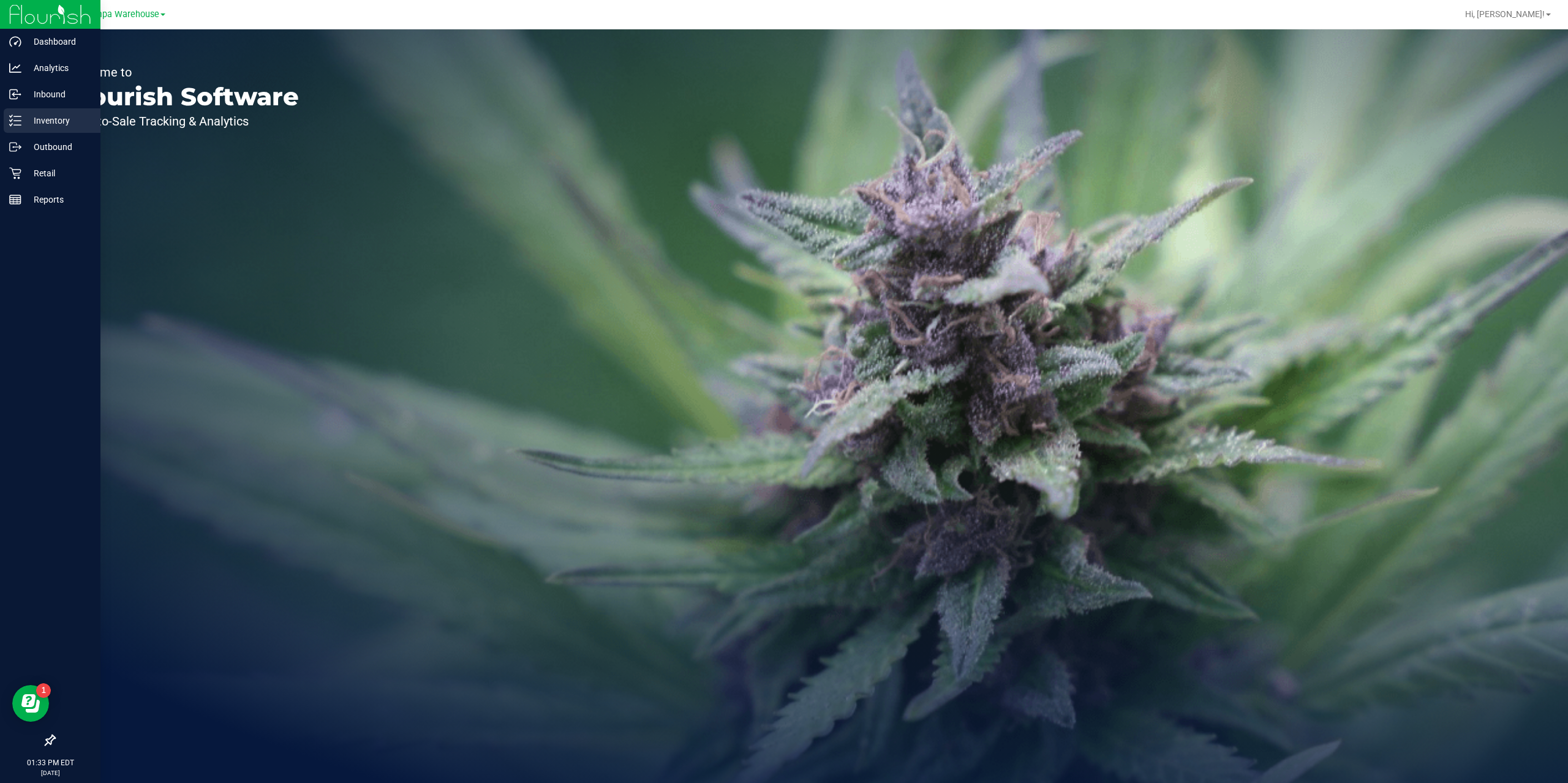
click at [56, 121] on p "Inventory" at bounding box center [58, 121] width 74 height 15
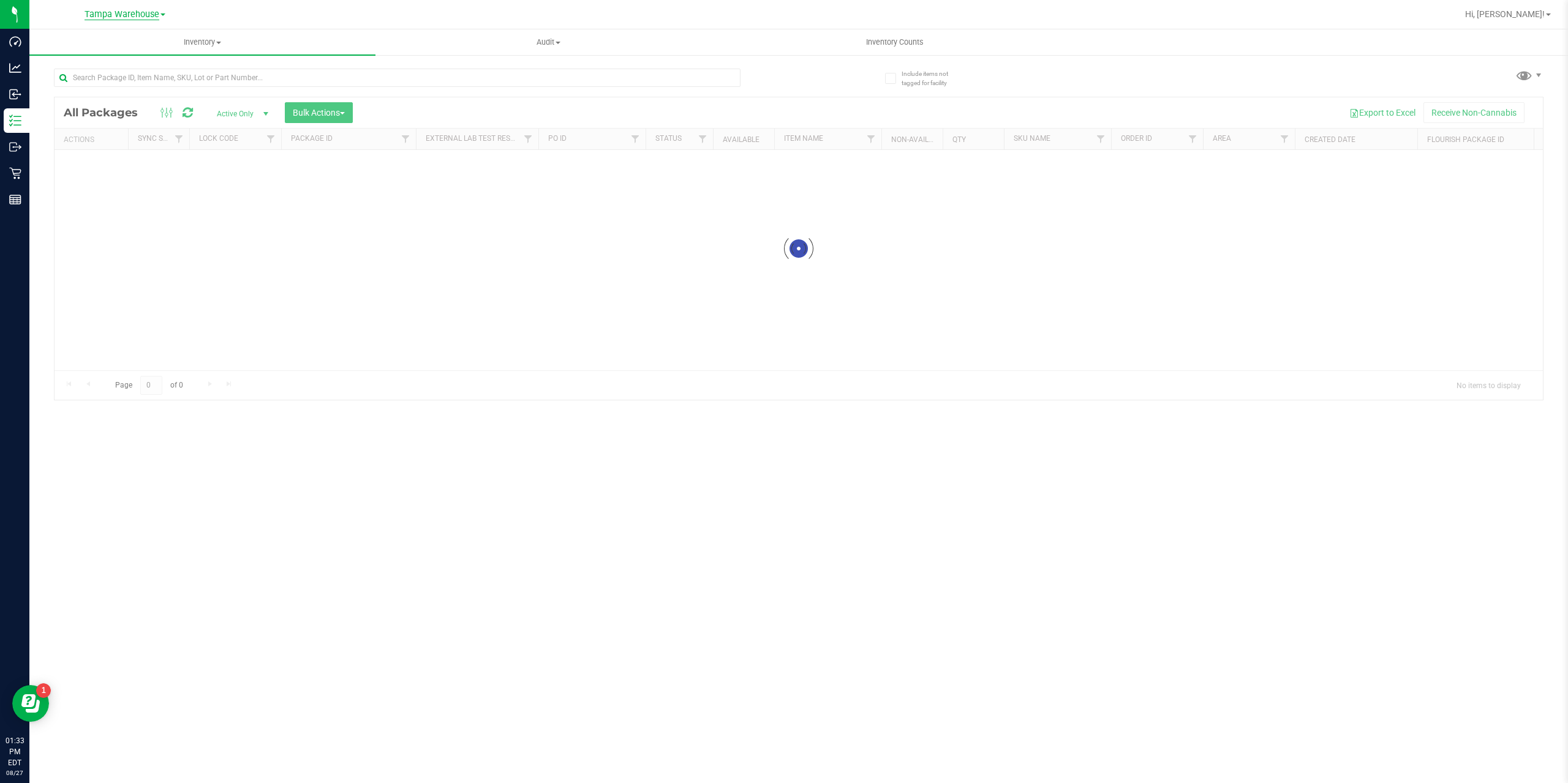
click at [123, 13] on span "Tampa Warehouse" at bounding box center [122, 15] width 75 height 11
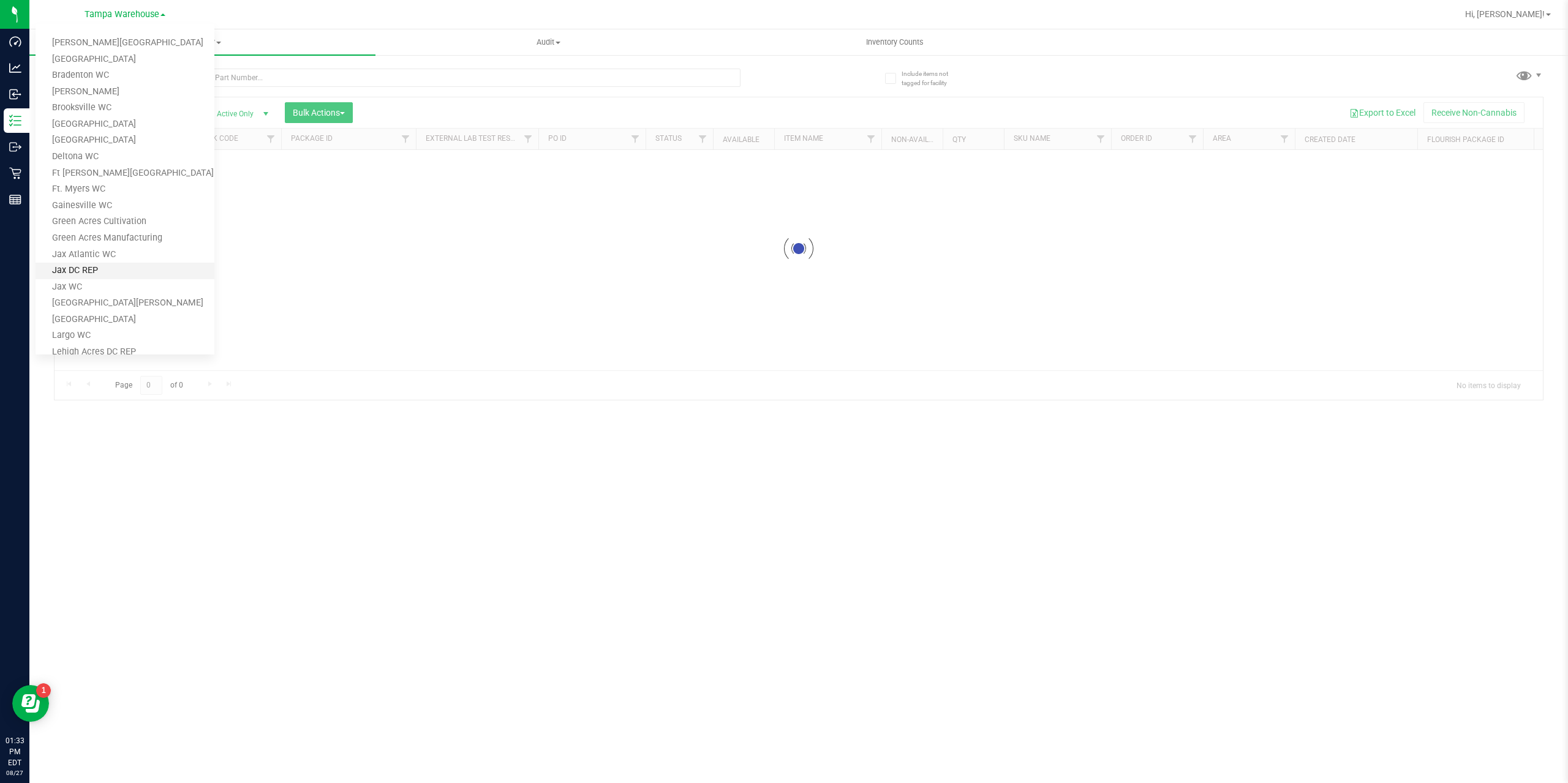
click at [97, 273] on link "Jax DC REP" at bounding box center [125, 271] width 179 height 17
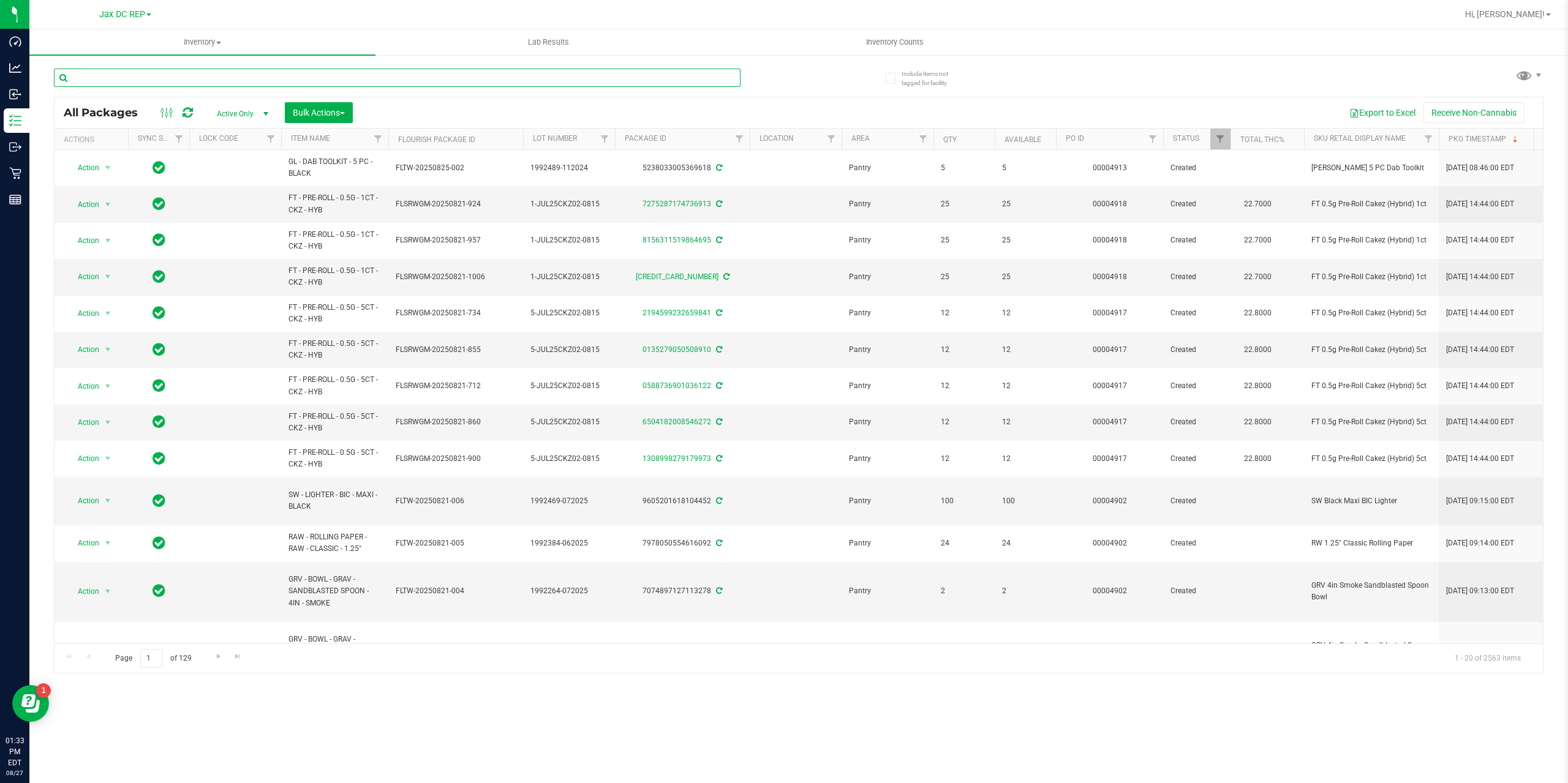
click at [118, 75] on input "text" at bounding box center [397, 78] width 687 height 18
paste input "FT - GROUND FLOWER - 7G - HYB"
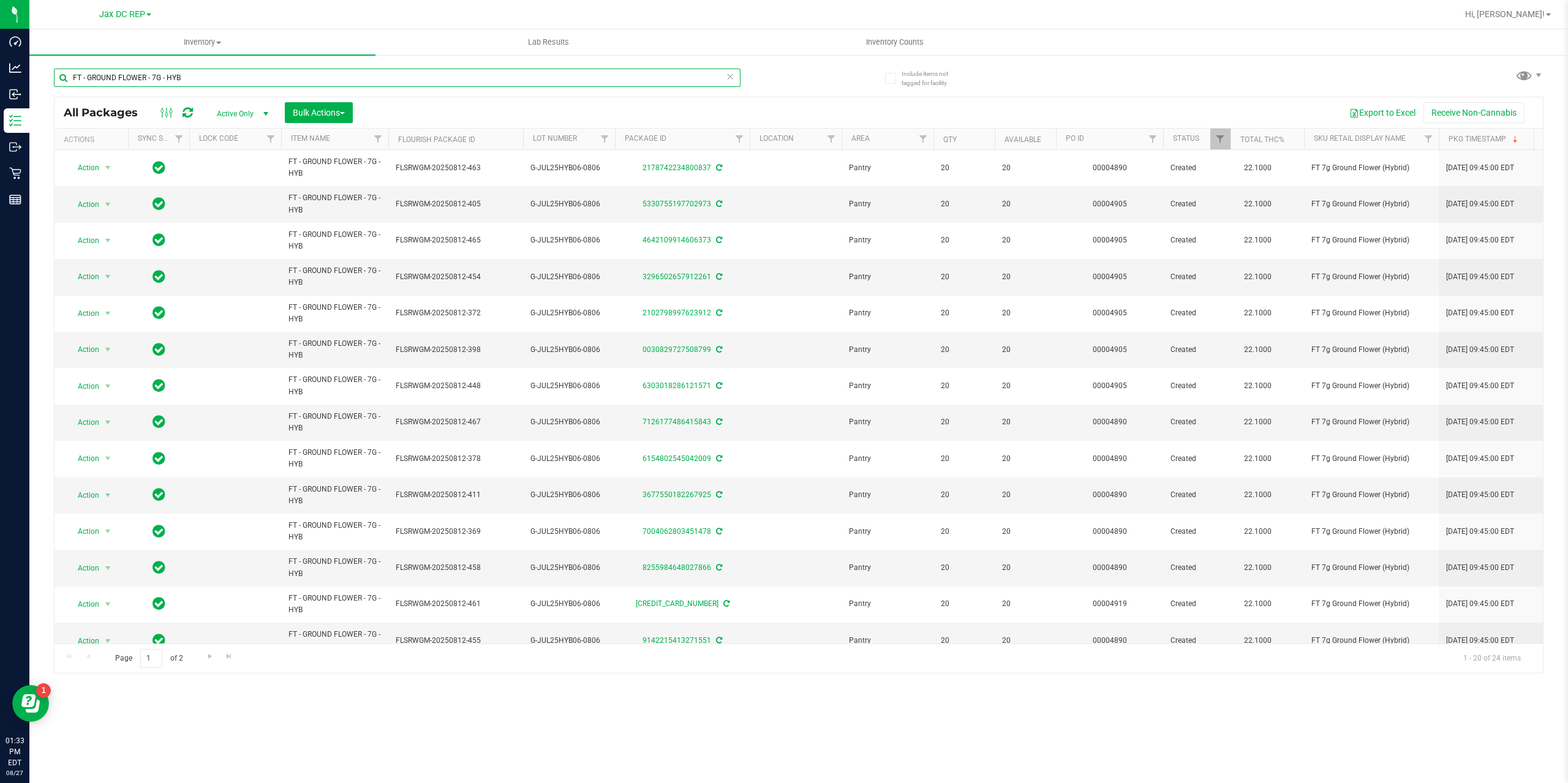
drag, startPoint x: 196, startPoint y: 82, endPoint x: 37, endPoint y: 80, distance: 159.0
click at [37, 80] on div "Include items not tagged for facility FT - GROUND FLOWER - 7G - HYB All Package…" at bounding box center [799, 240] width 1539 height 374
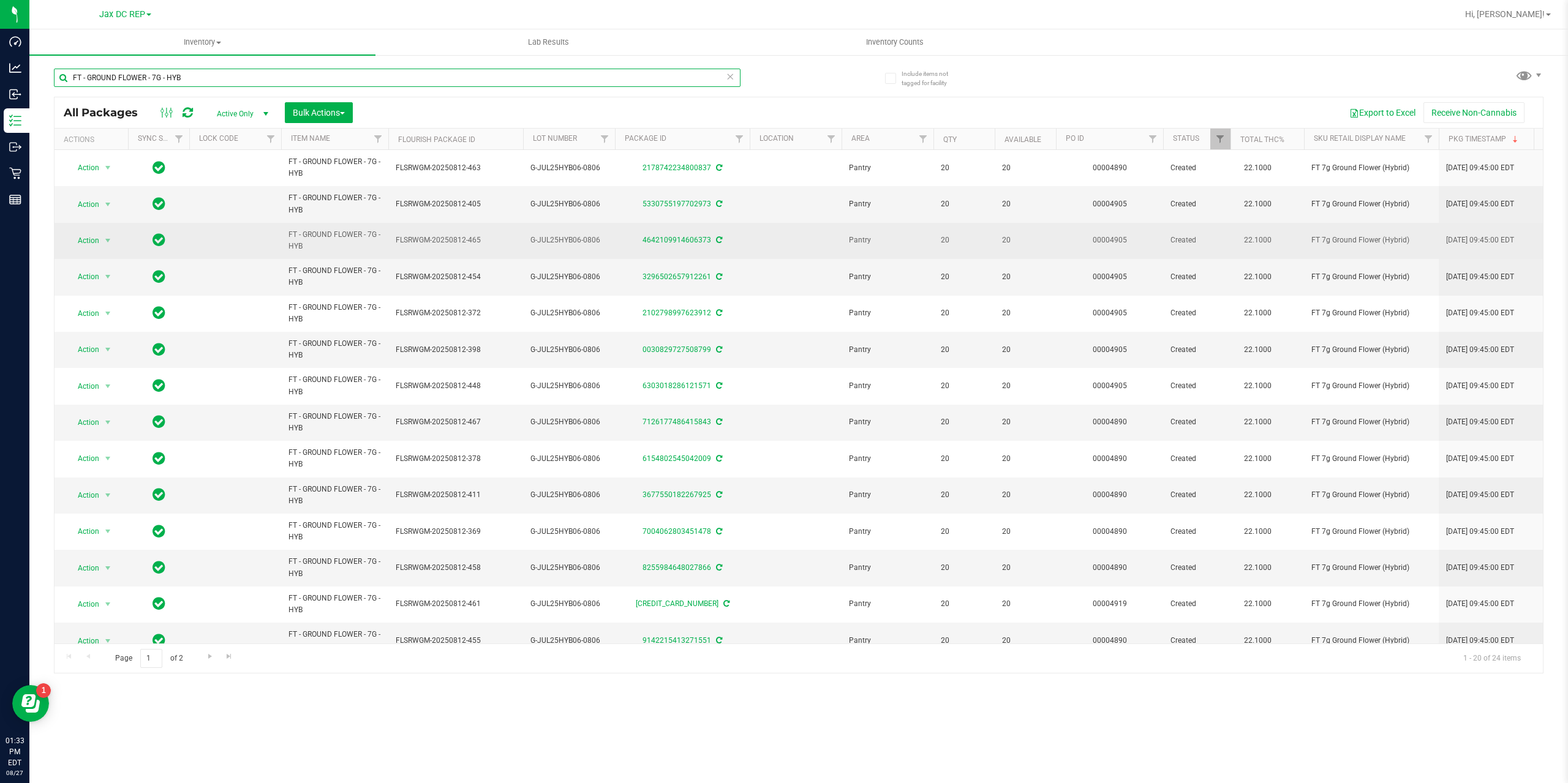
paste input "G-JUL25HYB06-0806"
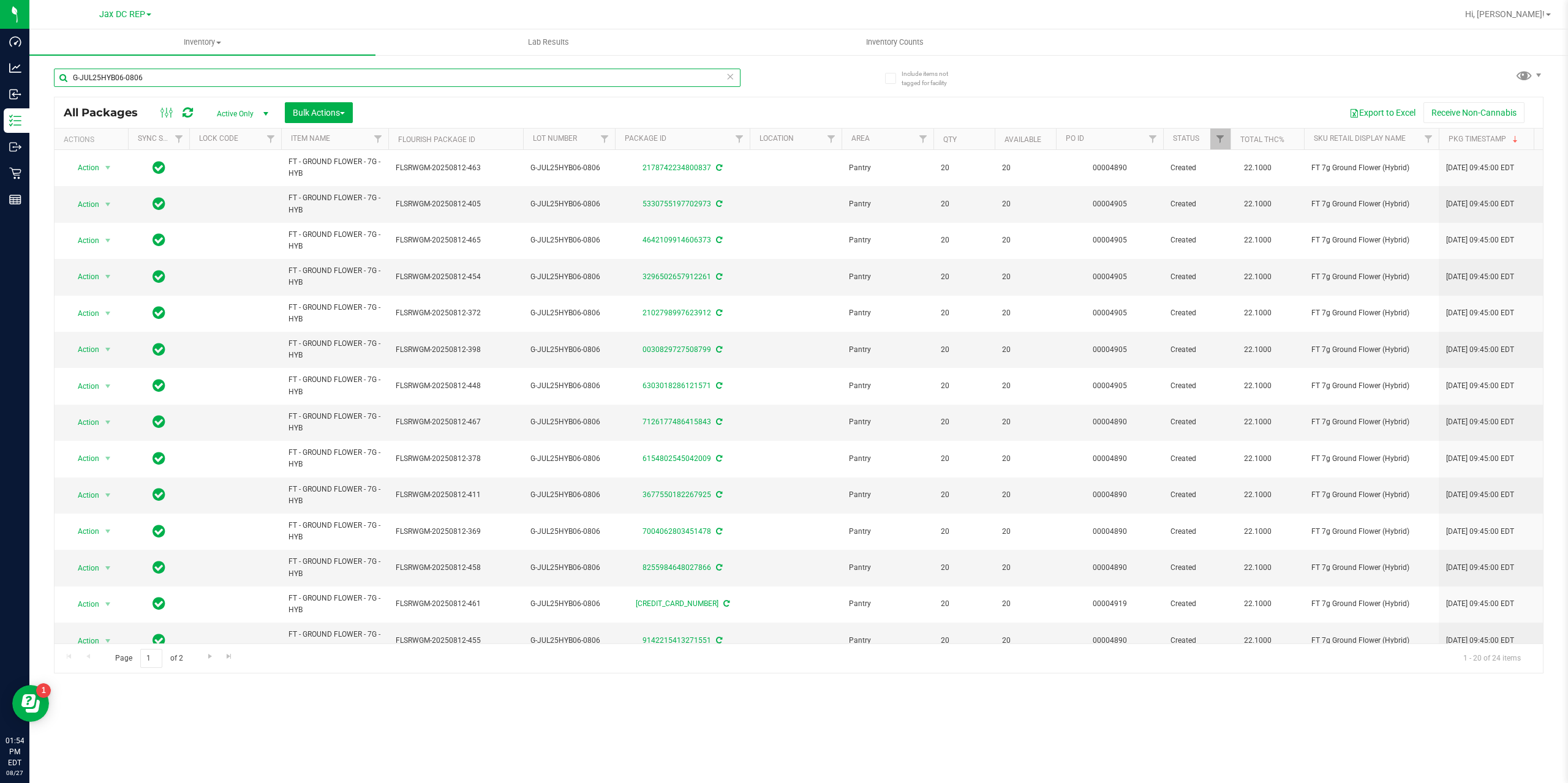
type input "G-JUL25HYB06-0806"
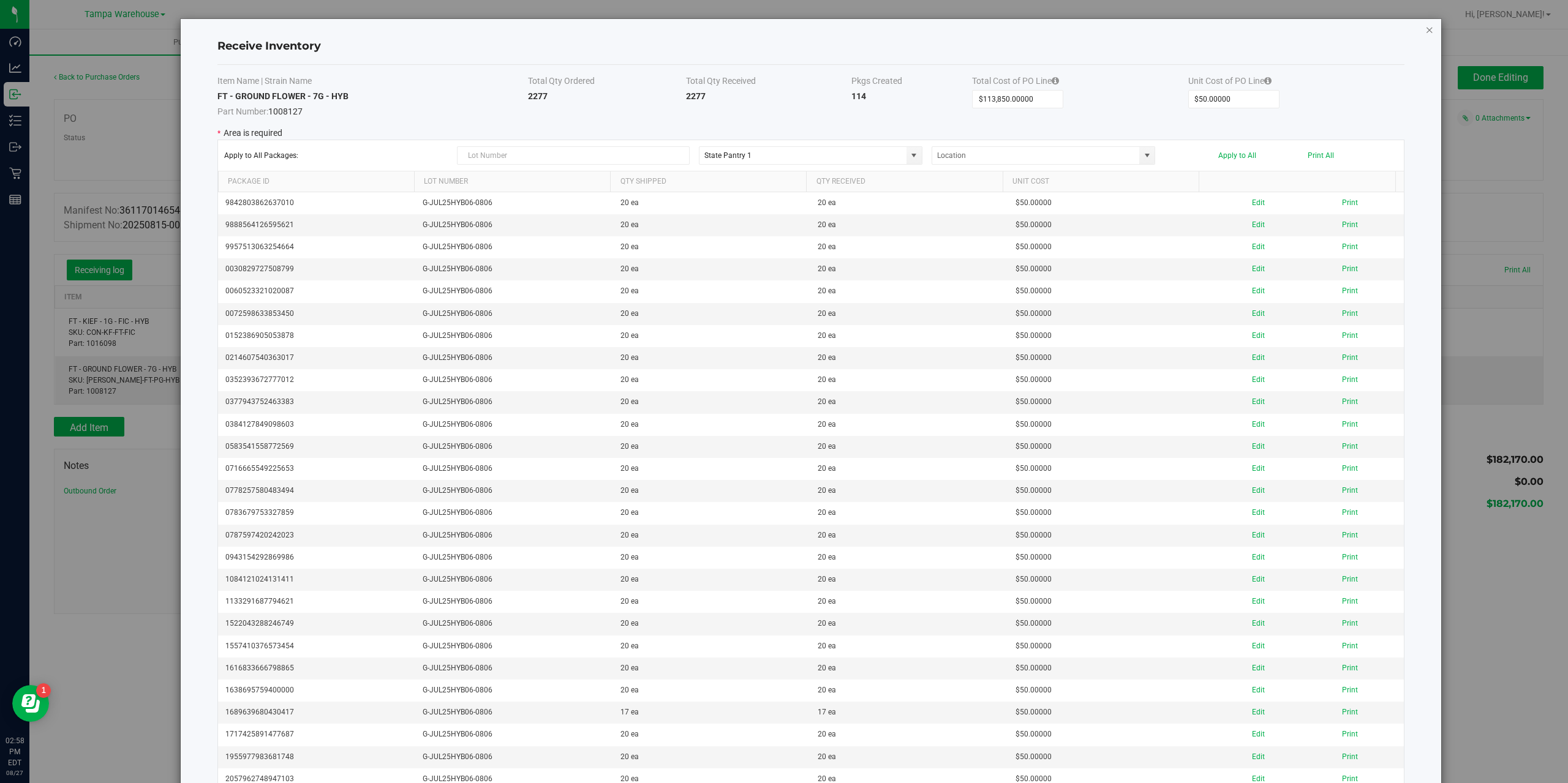
drag, startPoint x: 1419, startPoint y: 34, endPoint x: 1367, endPoint y: 10, distance: 57.3
click at [1426, 34] on icon "Close modal" at bounding box center [1430, 29] width 8 height 15
